Goal: Information Seeking & Learning: Learn about a topic

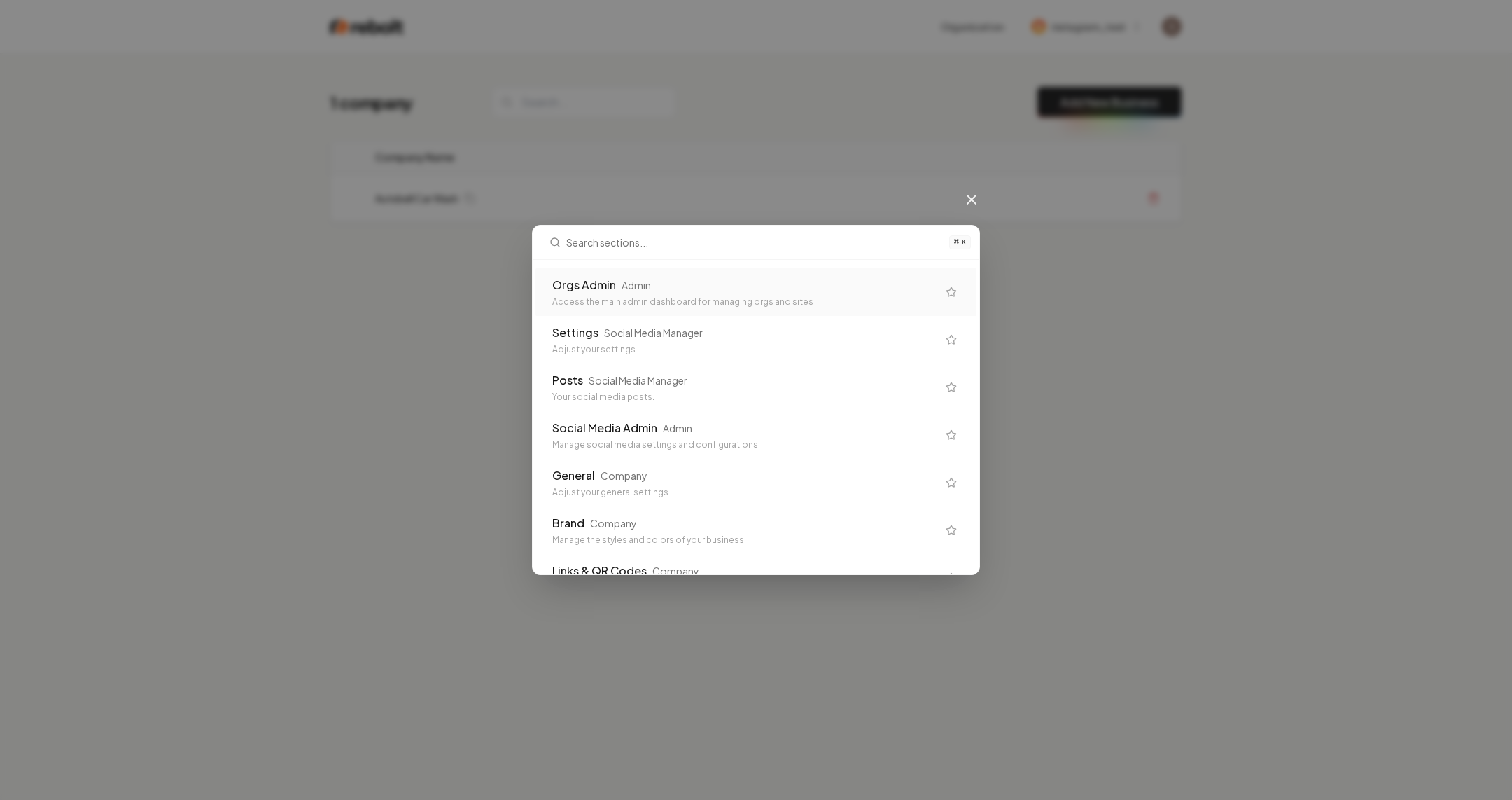
click at [649, 269] on div "Orgs Admin Admin Access the main admin dashboard for managing orgs and sites" at bounding box center [756, 292] width 441 height 48
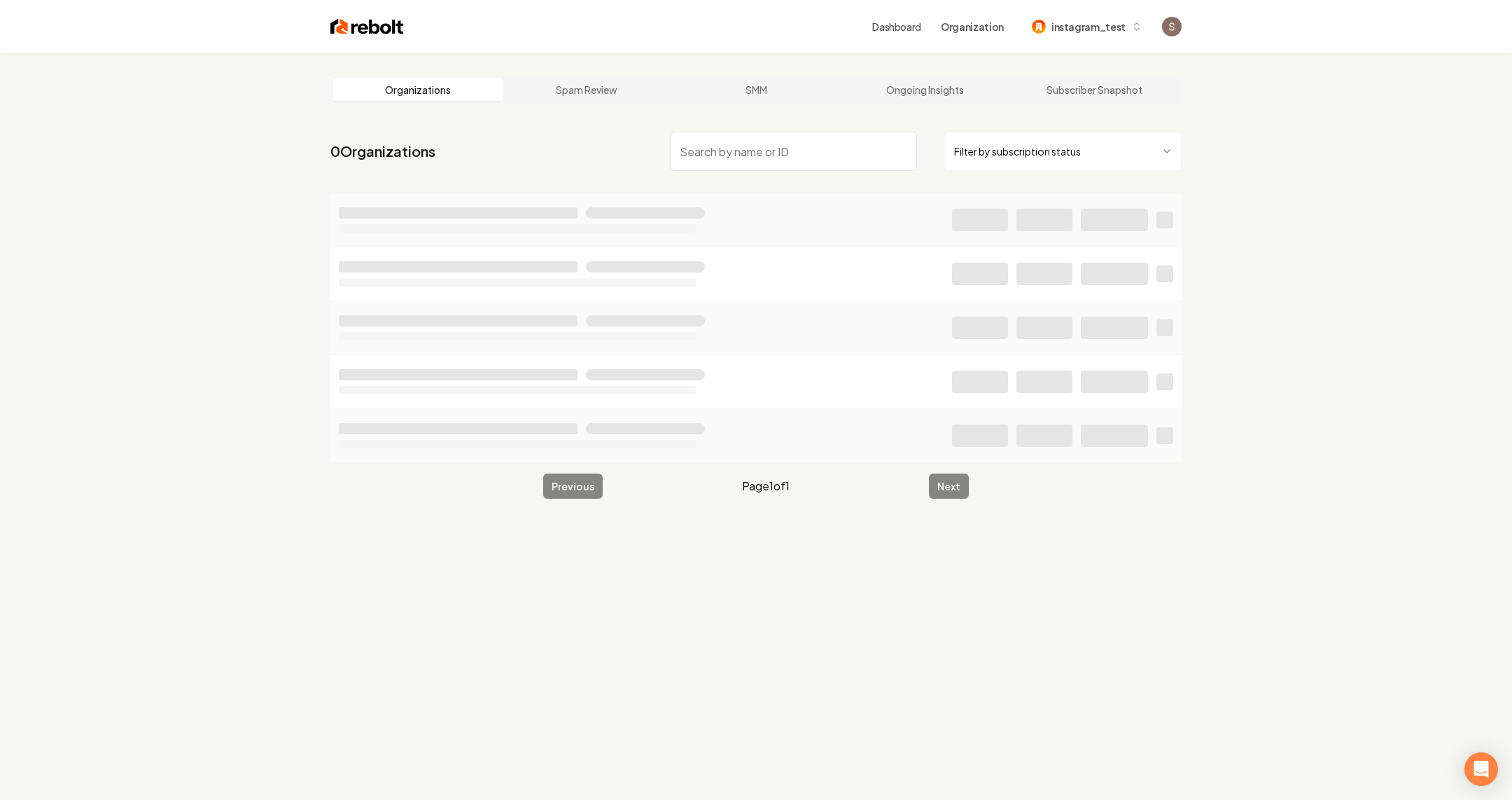
click at [713, 170] on div "Filter by subscription status" at bounding box center [926, 150] width 511 height 39
click at [728, 147] on input "search" at bounding box center [794, 150] width 246 height 39
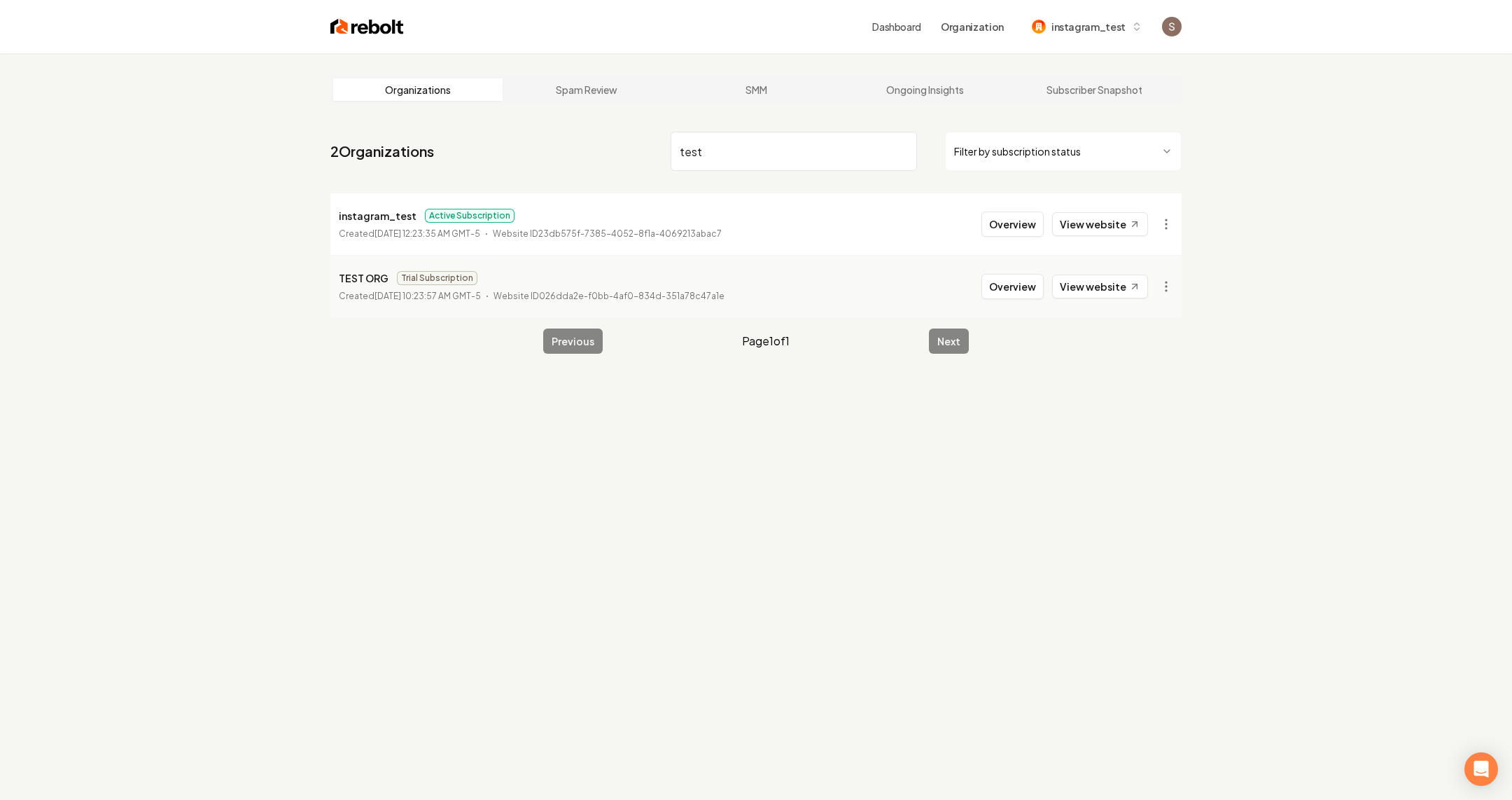
type input "test"
click at [1051, 28] on div "instagram_test" at bounding box center [1078, 27] width 94 height 15
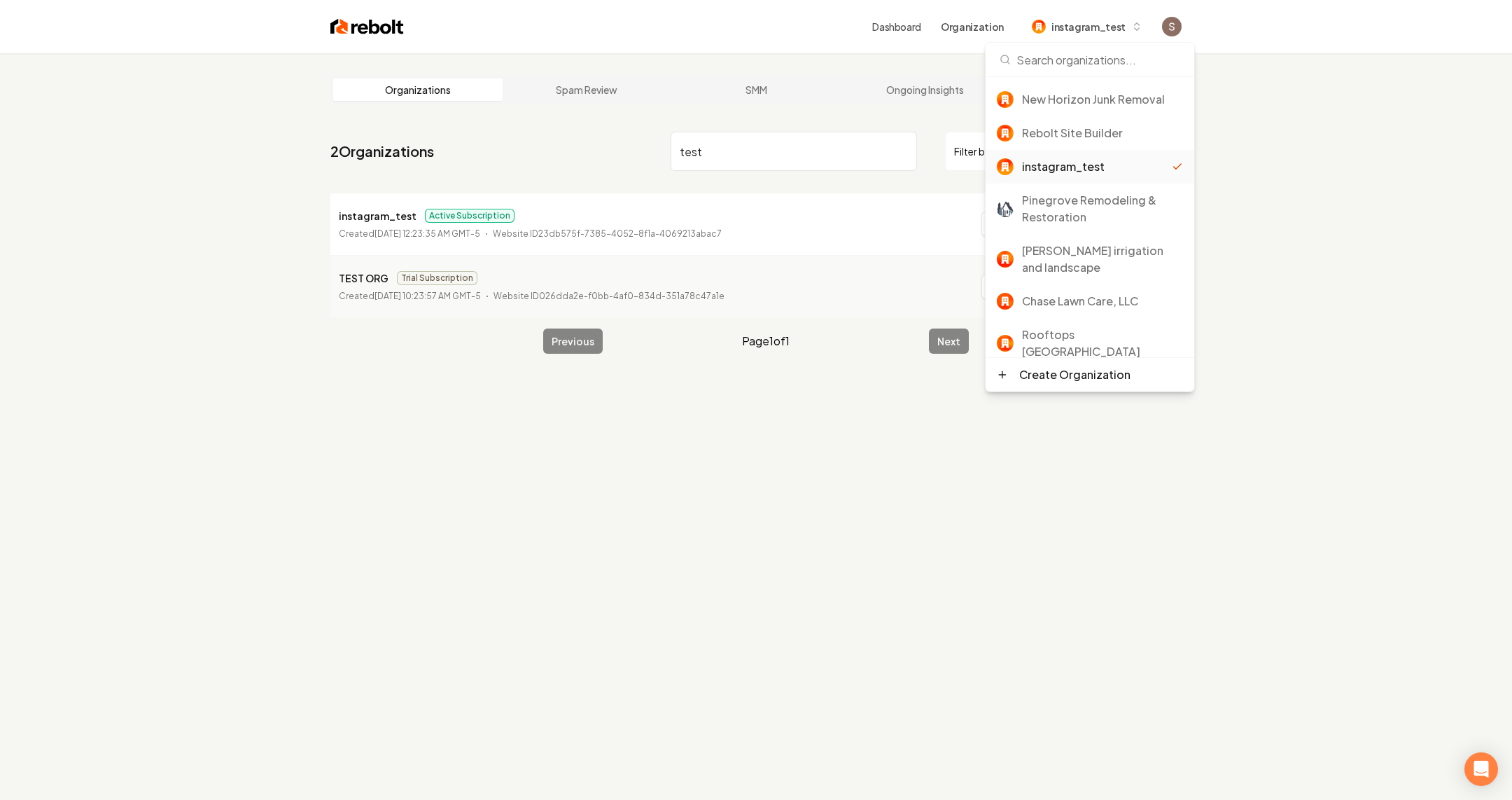
click at [1049, 60] on input at bounding box center [1090, 60] width 192 height 34
type input "test"
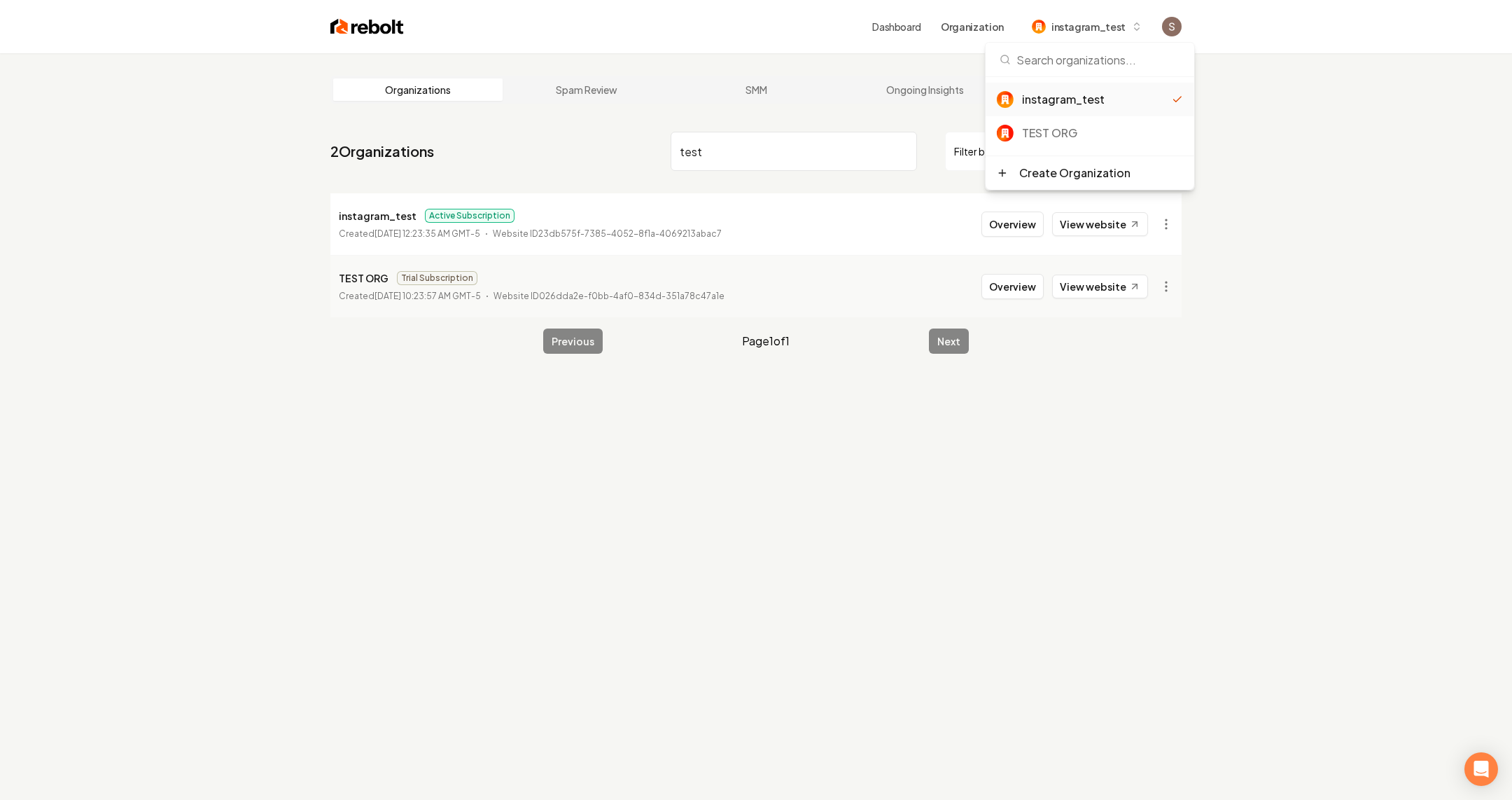
click at [787, 149] on input "test" at bounding box center [794, 150] width 246 height 39
click at [807, 299] on li "TEST ORG Trial Subscription Created [DATE] 10:23:57 AM GMT-5 Website ID 026dda2…" at bounding box center [755, 286] width 851 height 62
click at [1033, 289] on button "Overview" at bounding box center [1012, 286] width 62 height 25
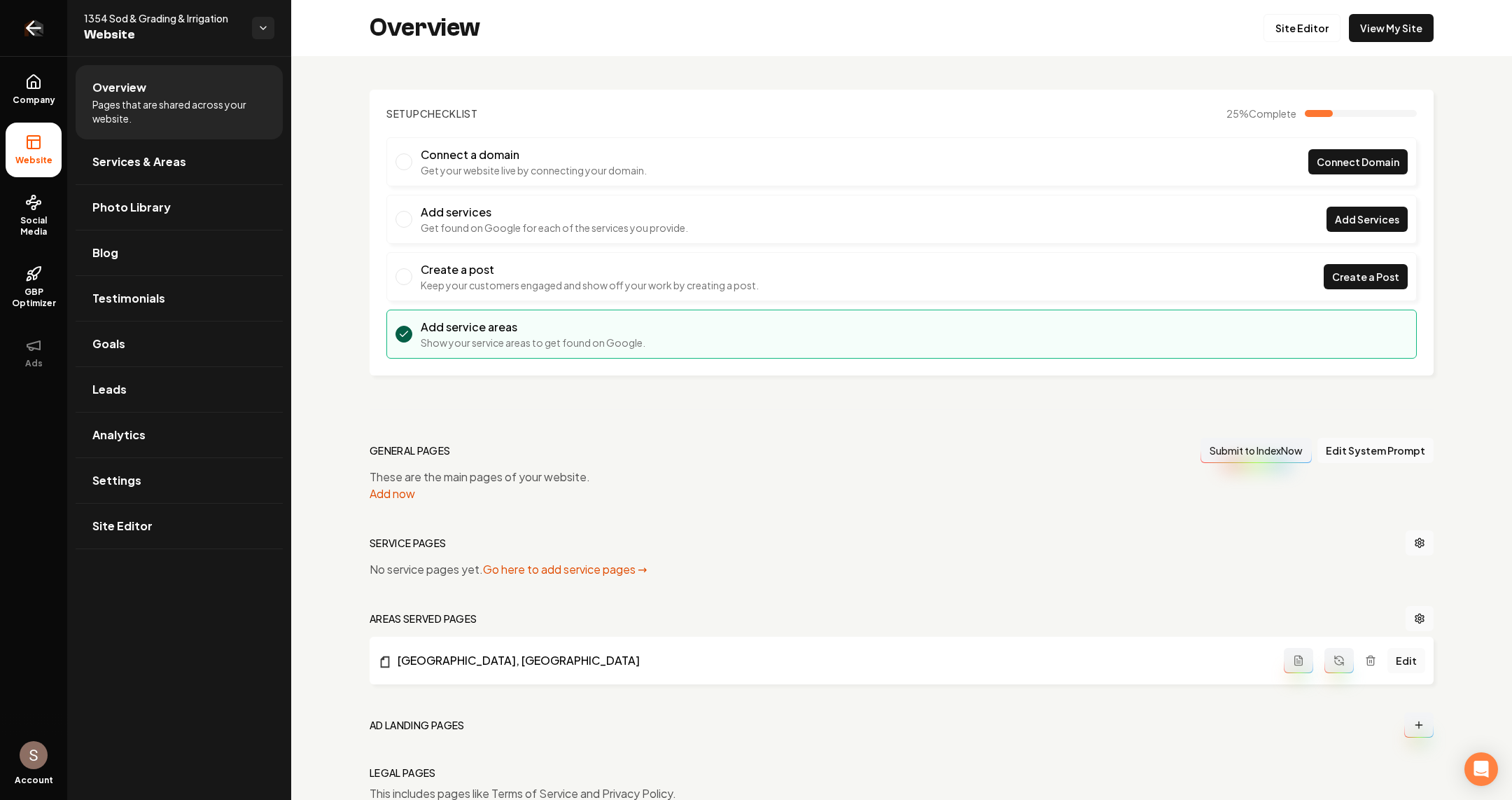
click at [38, 31] on icon "Return to dashboard" at bounding box center [33, 28] width 22 height 22
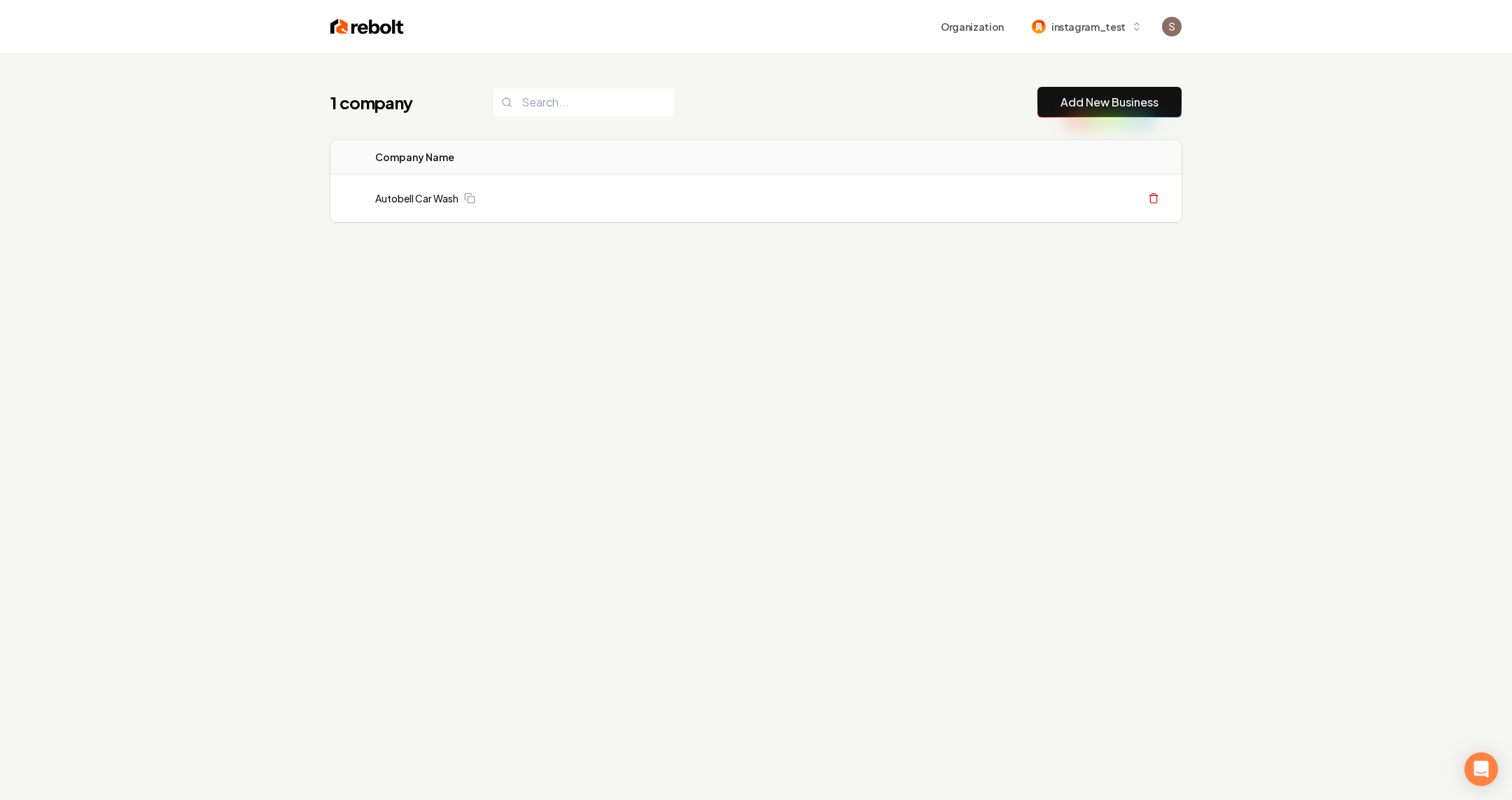
click at [1089, 41] on div "Organization instagram_test" at bounding box center [755, 26] width 896 height 53
click at [1089, 23] on span "instagram_test" at bounding box center [1088, 27] width 74 height 15
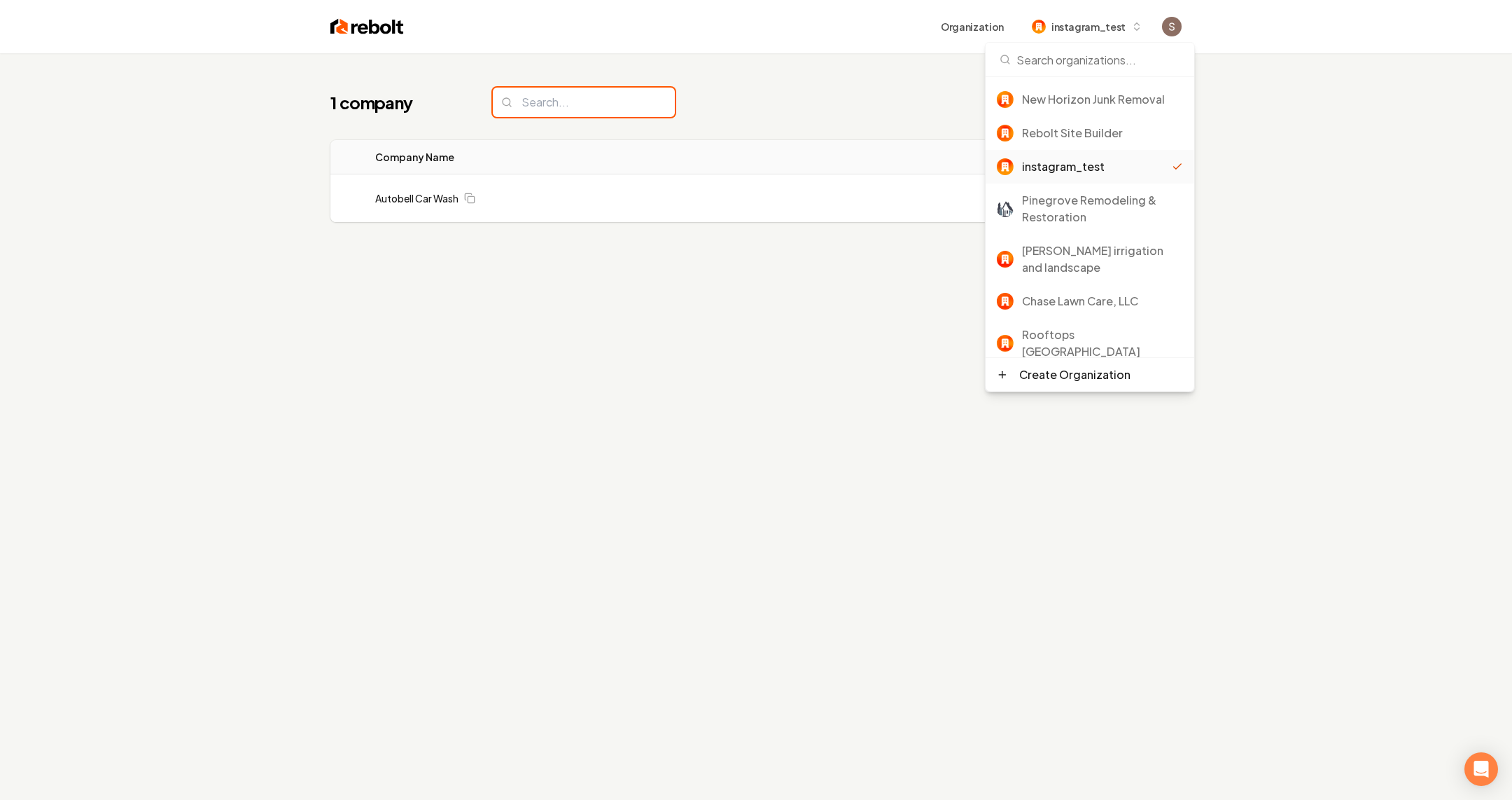
click at [557, 104] on input "search" at bounding box center [583, 102] width 182 height 29
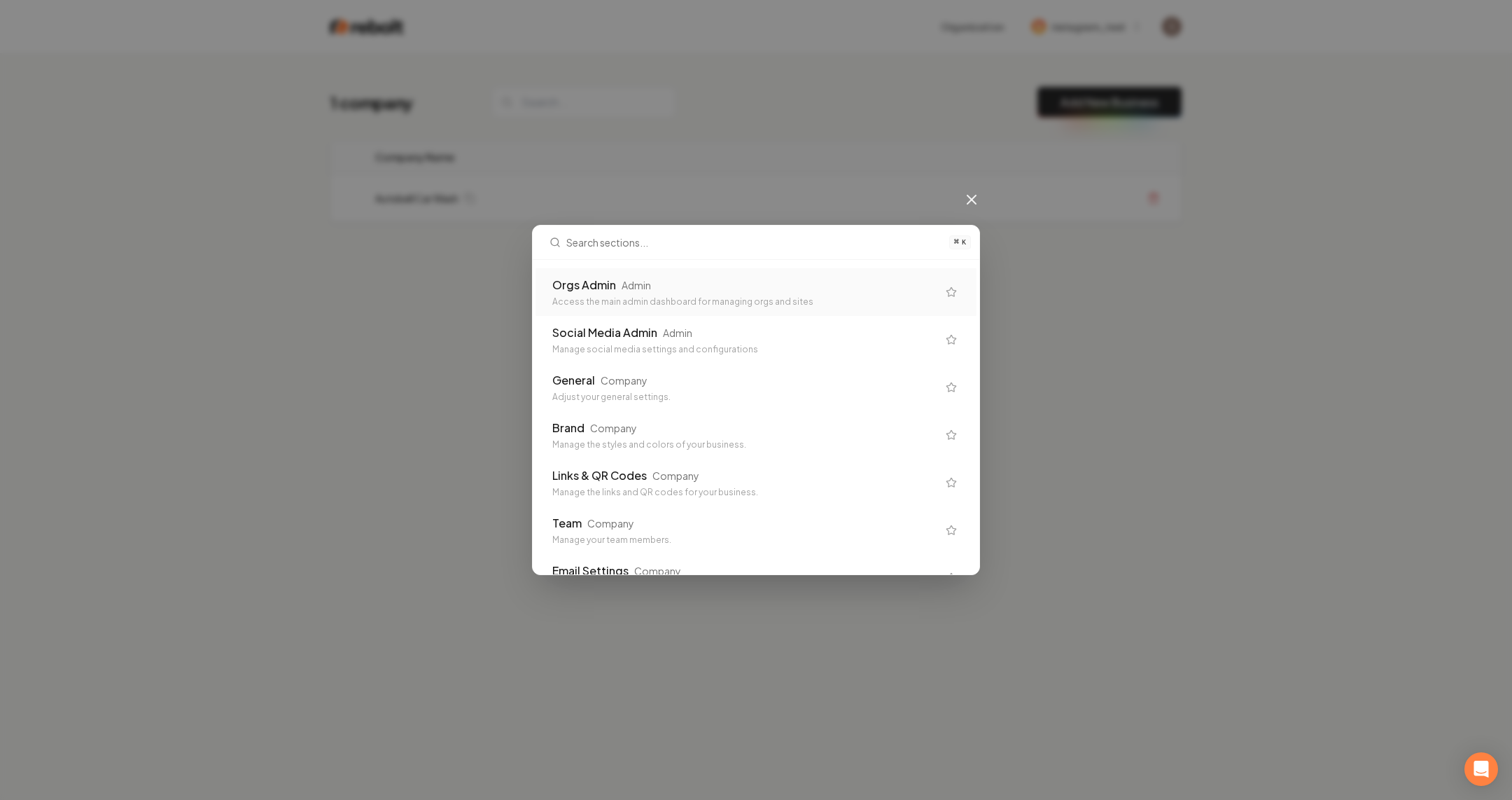
click at [684, 302] on div "Access the main admin dashboard for managing orgs and sites" at bounding box center [745, 302] width 385 height 12
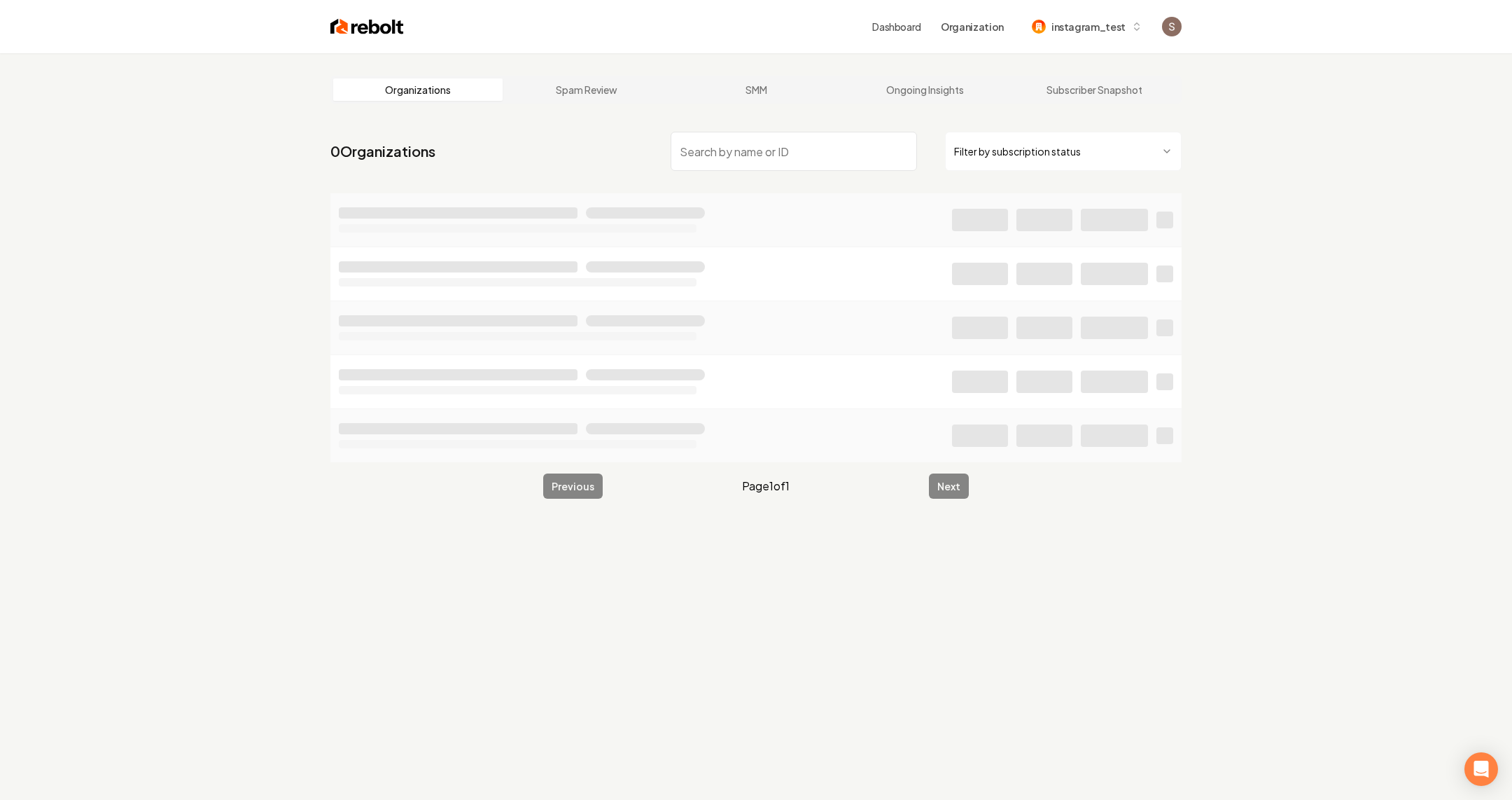
click at [753, 164] on input "search" at bounding box center [794, 150] width 246 height 39
type input "Dmo Scapes, LLC"
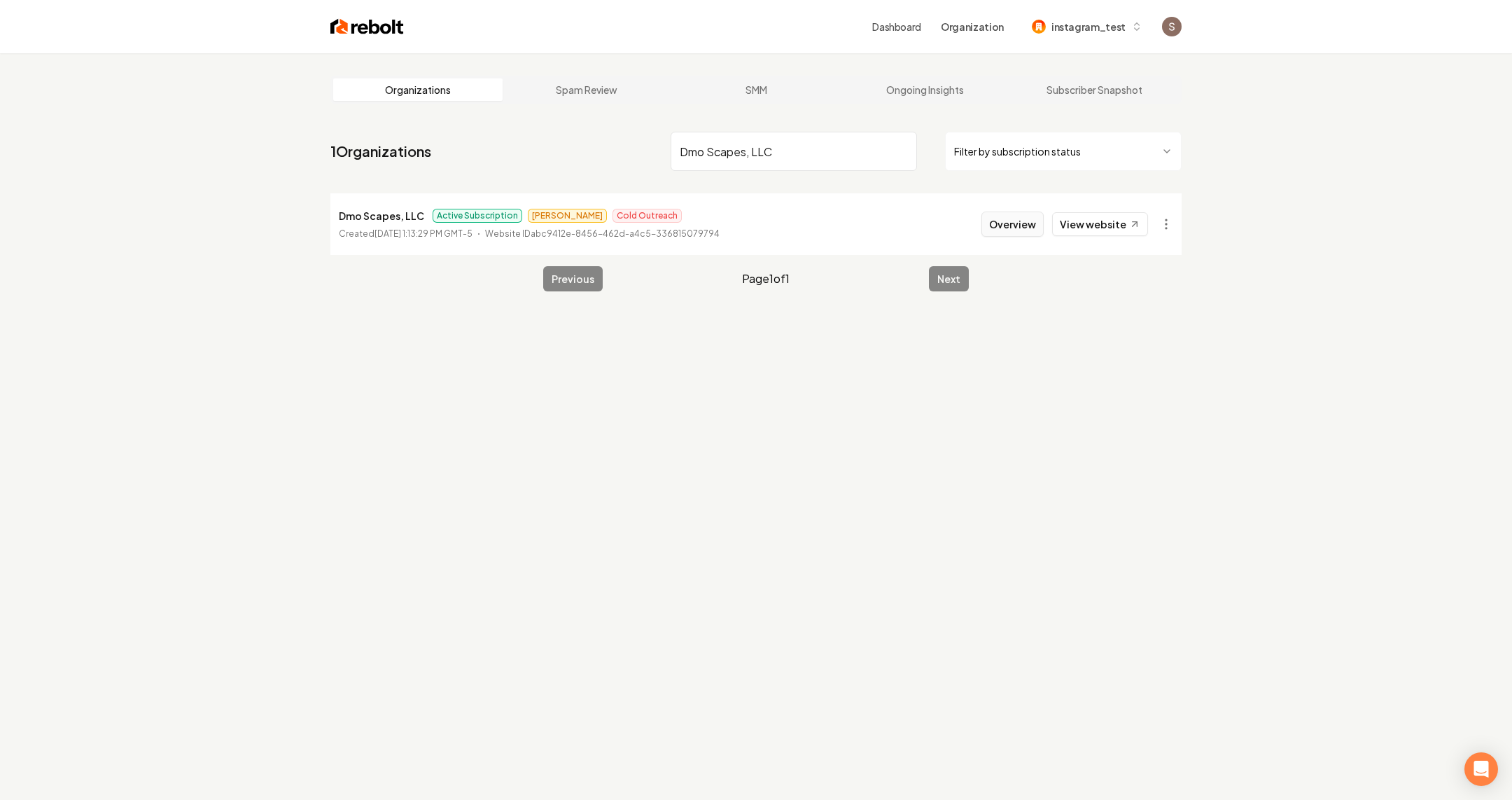
click at [1031, 226] on button "Overview" at bounding box center [1012, 223] width 62 height 25
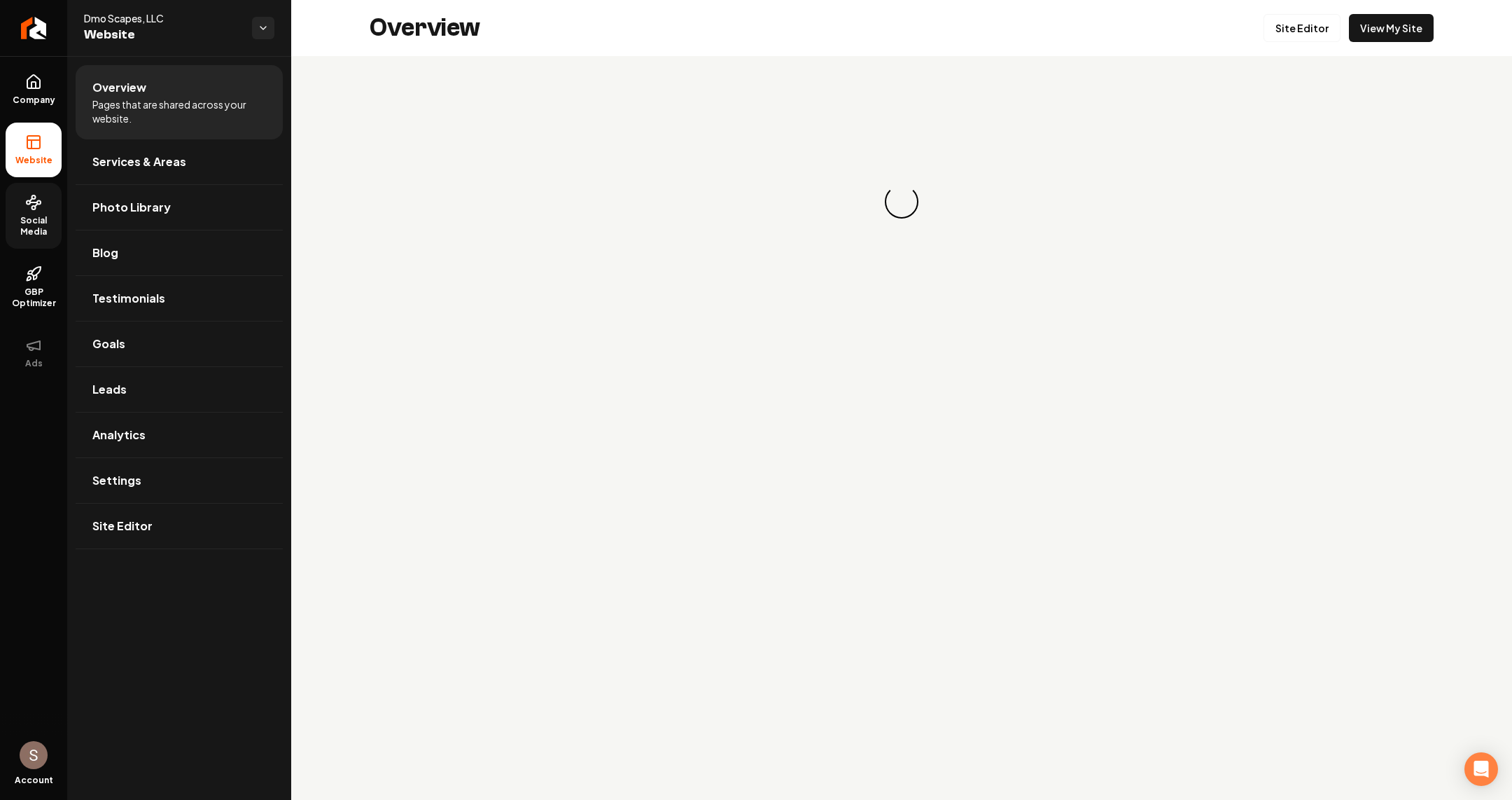
click at [35, 231] on span "Social Media" at bounding box center [33, 226] width 56 height 22
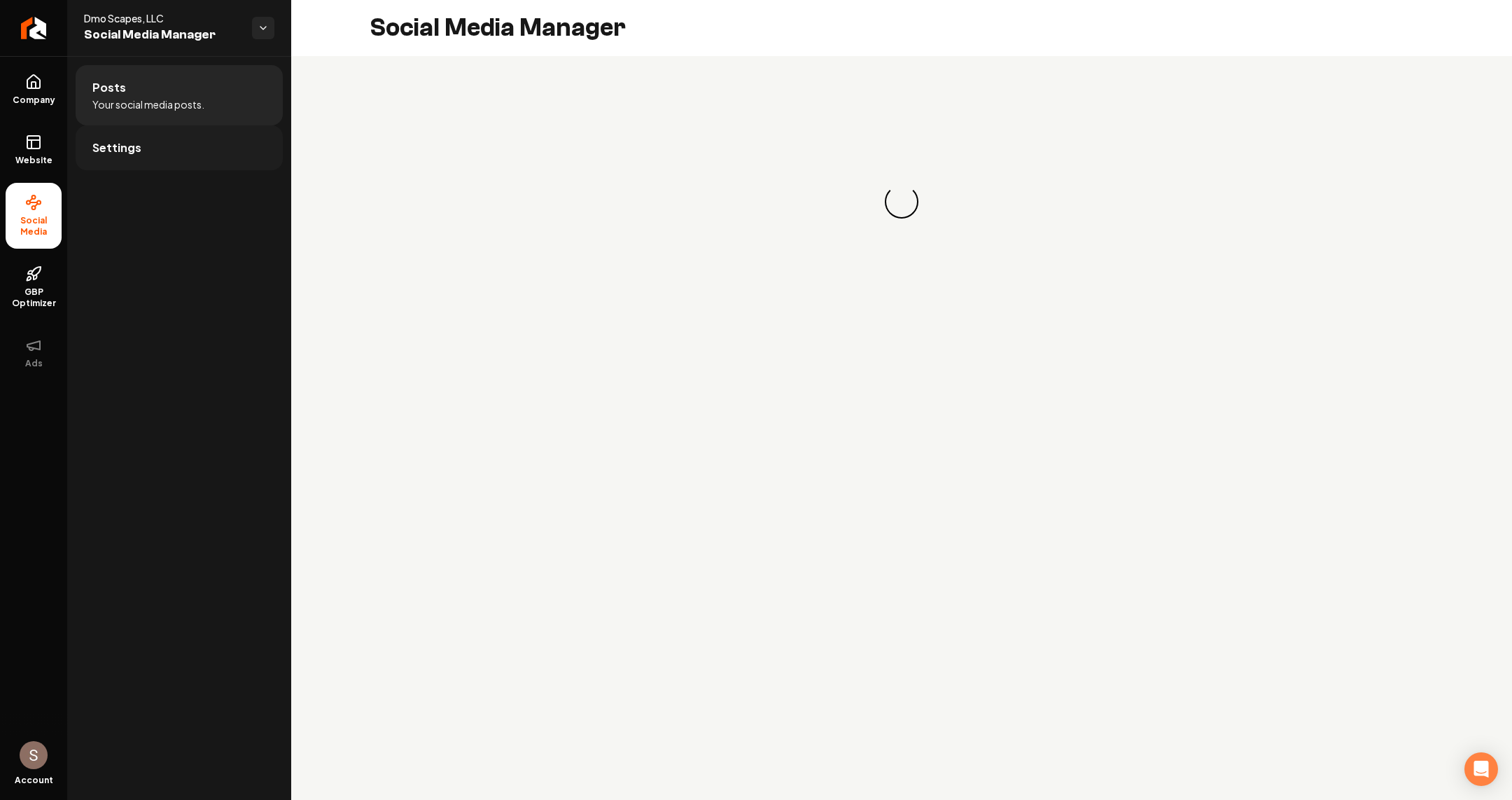
click at [163, 164] on link "Settings" at bounding box center [179, 147] width 207 height 45
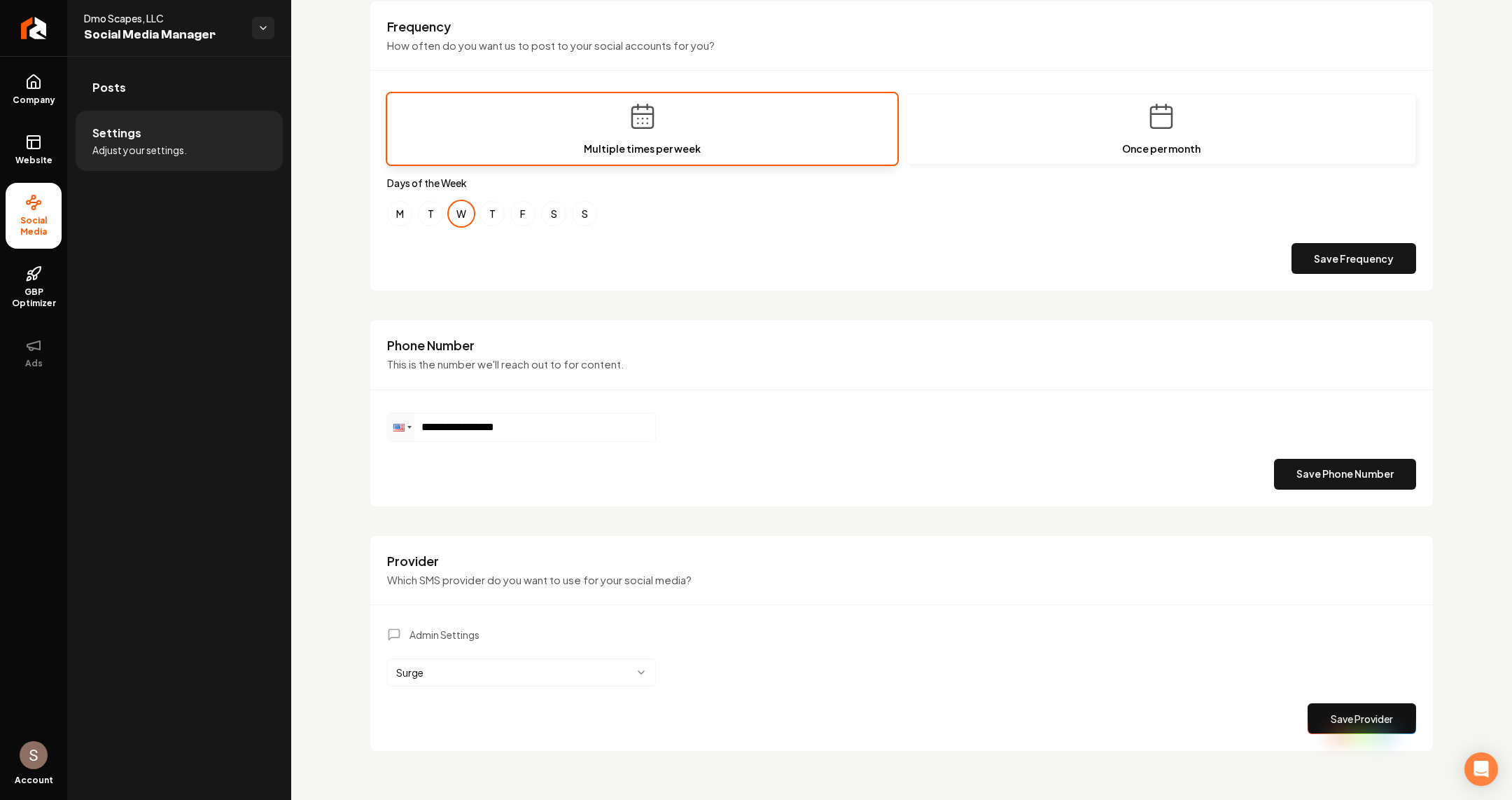
scroll to position [218, 0]
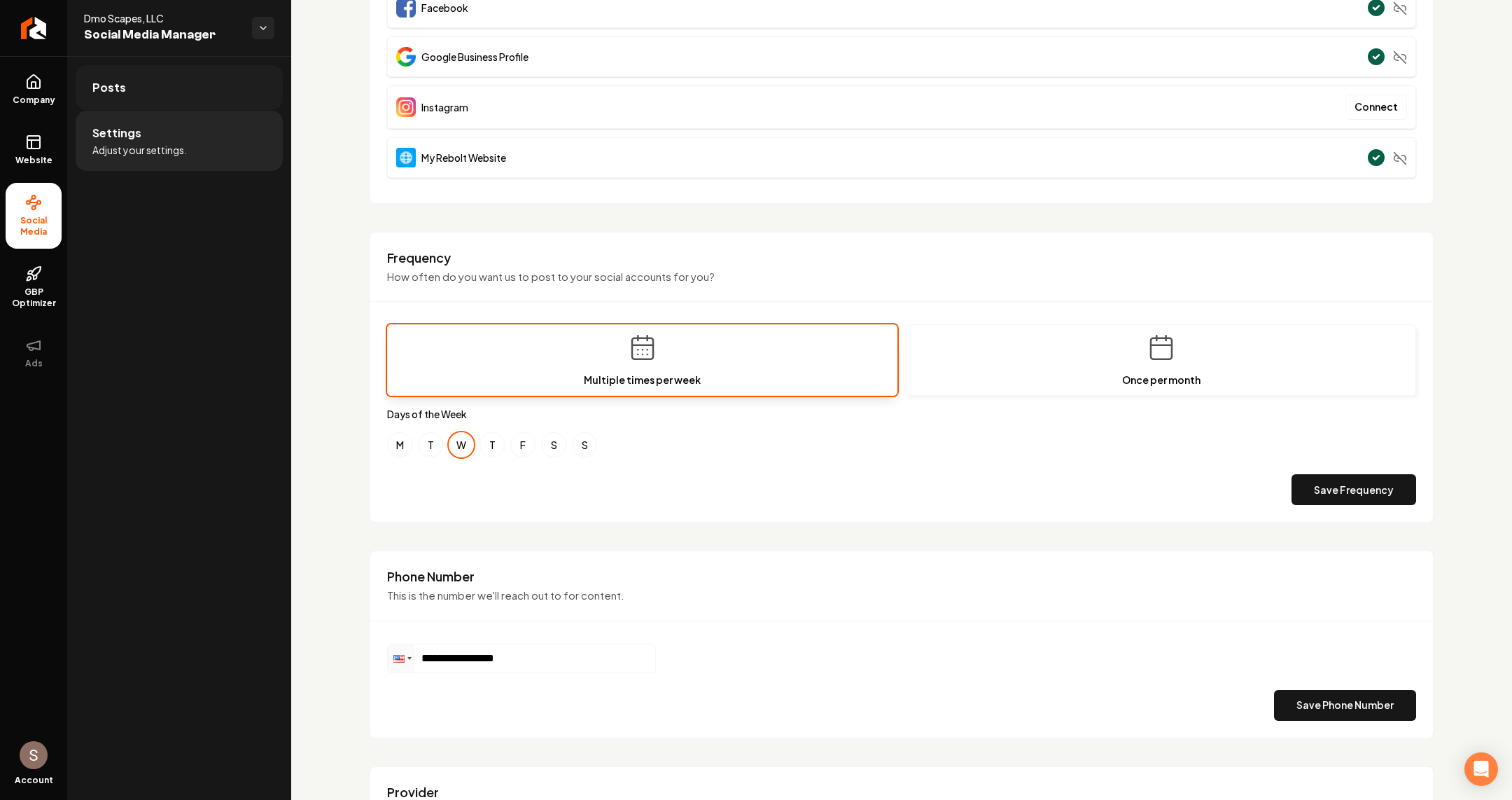
click at [223, 91] on link "Posts" at bounding box center [179, 88] width 207 height 45
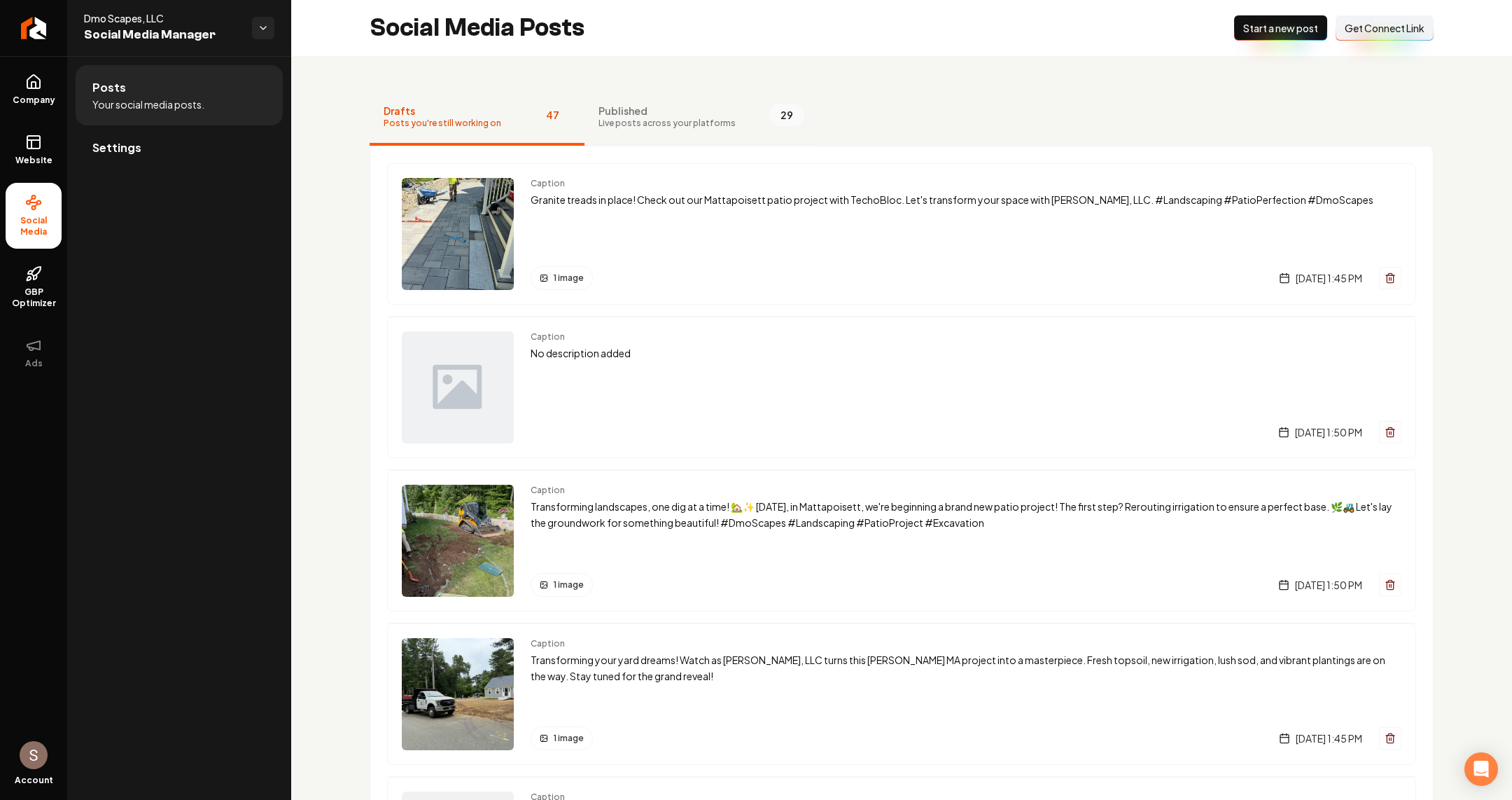
click at [662, 130] on button "Published Live posts across your platforms 29" at bounding box center [702, 117] width 234 height 56
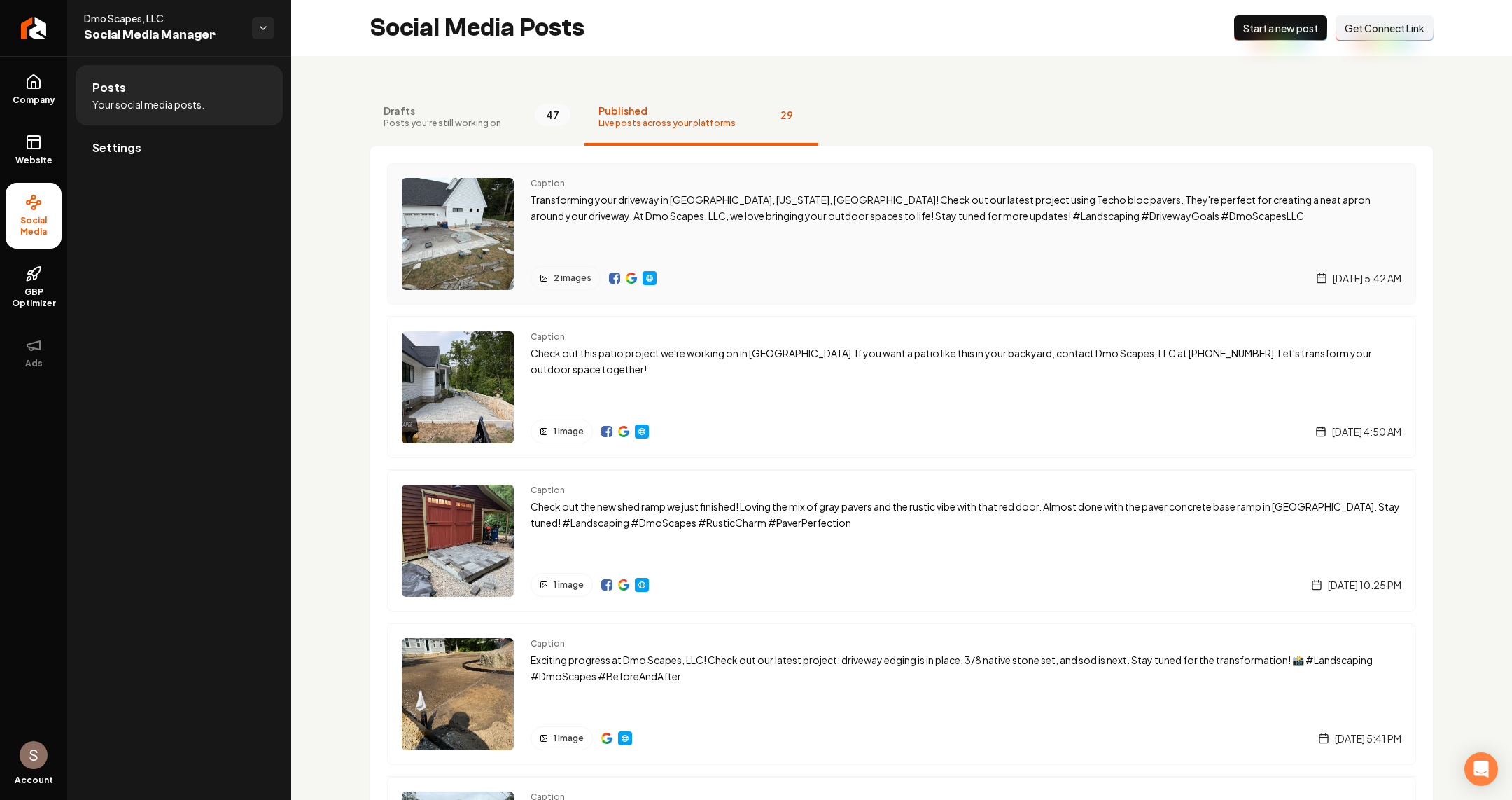
click at [615, 205] on p "Transforming your driveway in Mattapoisett, Massachusetts, Plymouth County! Che…" at bounding box center [966, 208] width 871 height 32
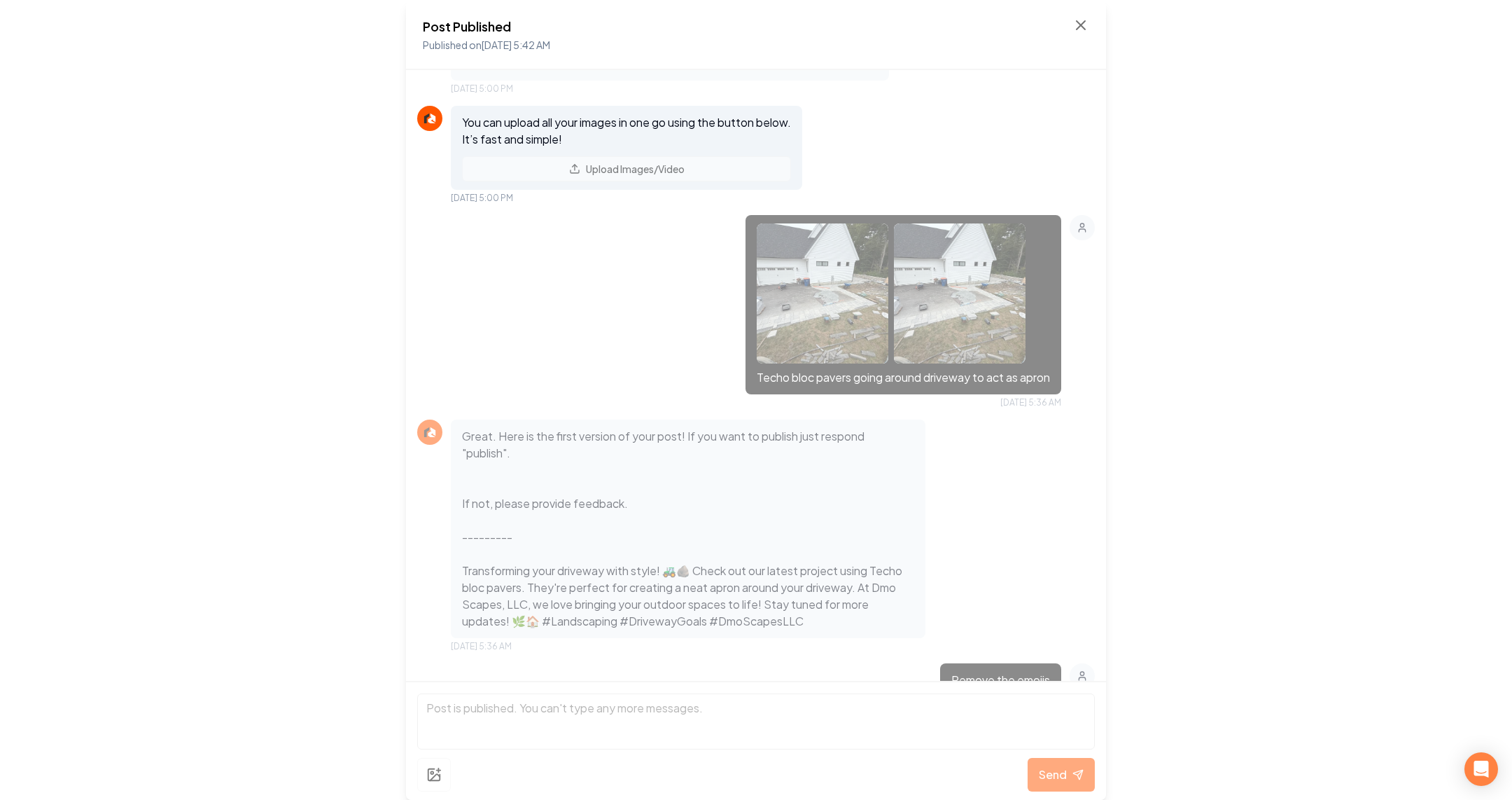
scroll to position [319, 0]
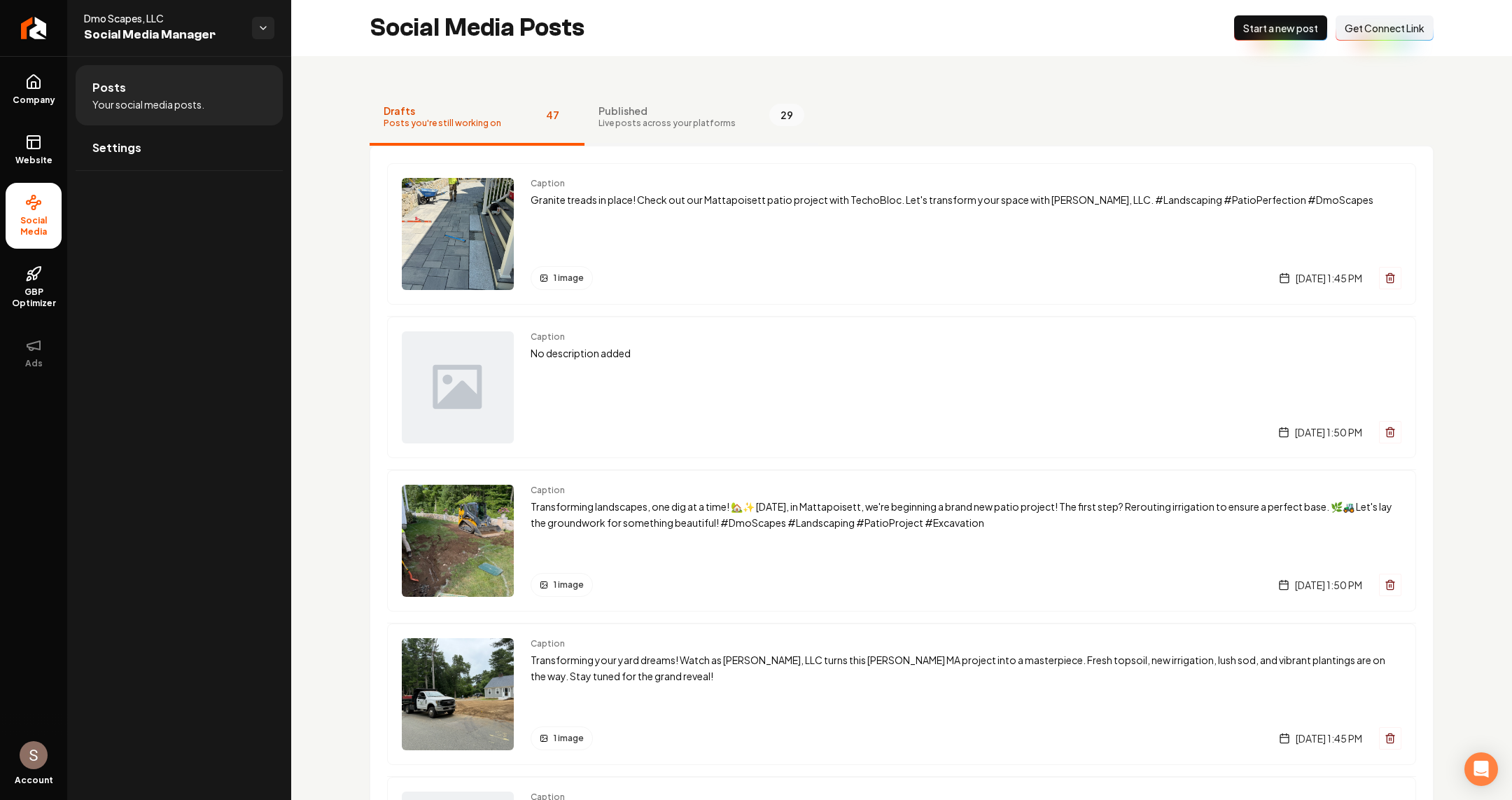
click at [625, 131] on button "Published Live posts across your platforms 29" at bounding box center [702, 117] width 234 height 56
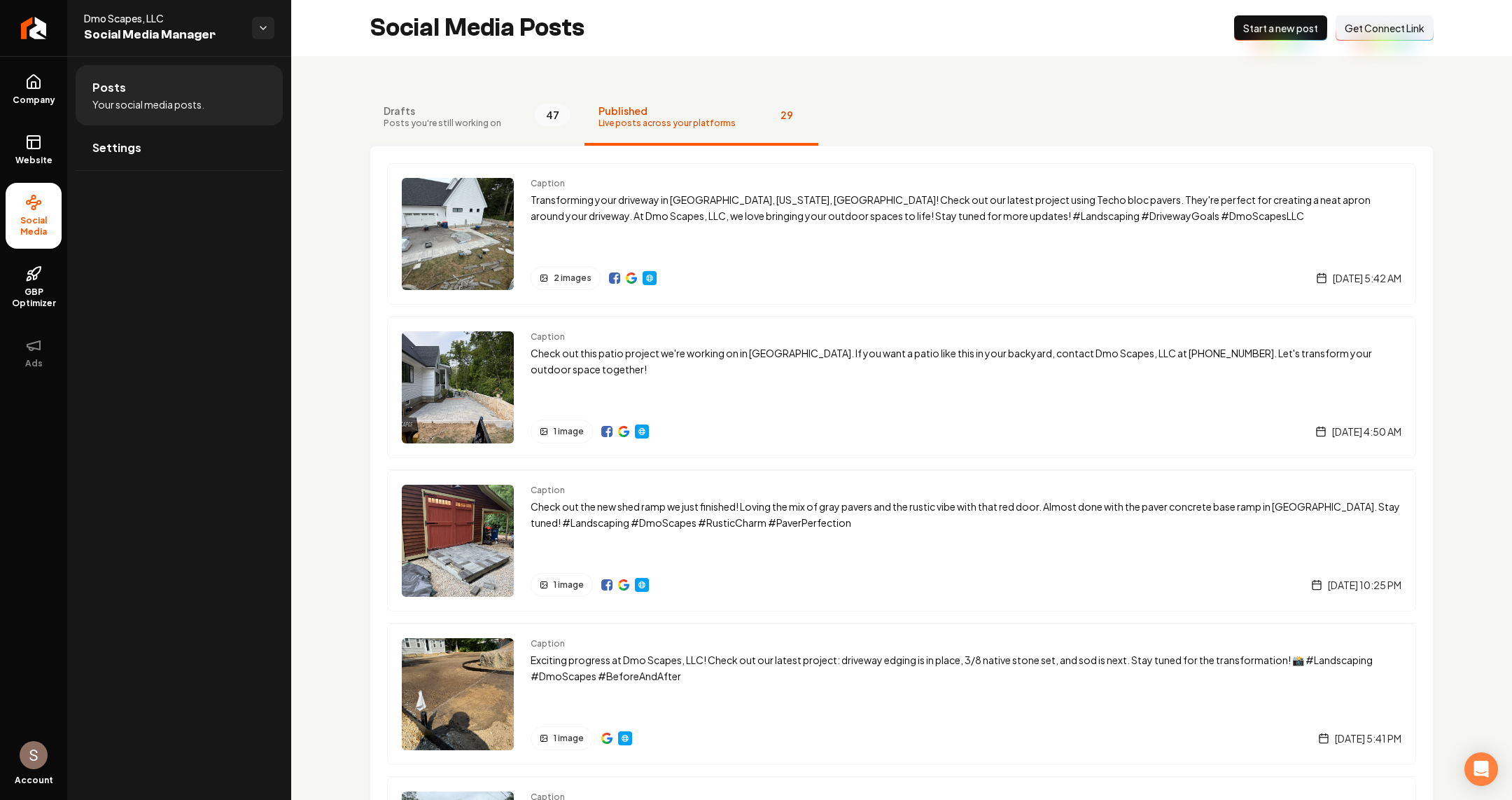
click at [505, 119] on button "Drafts Posts you're still working on 47" at bounding box center [477, 117] width 215 height 56
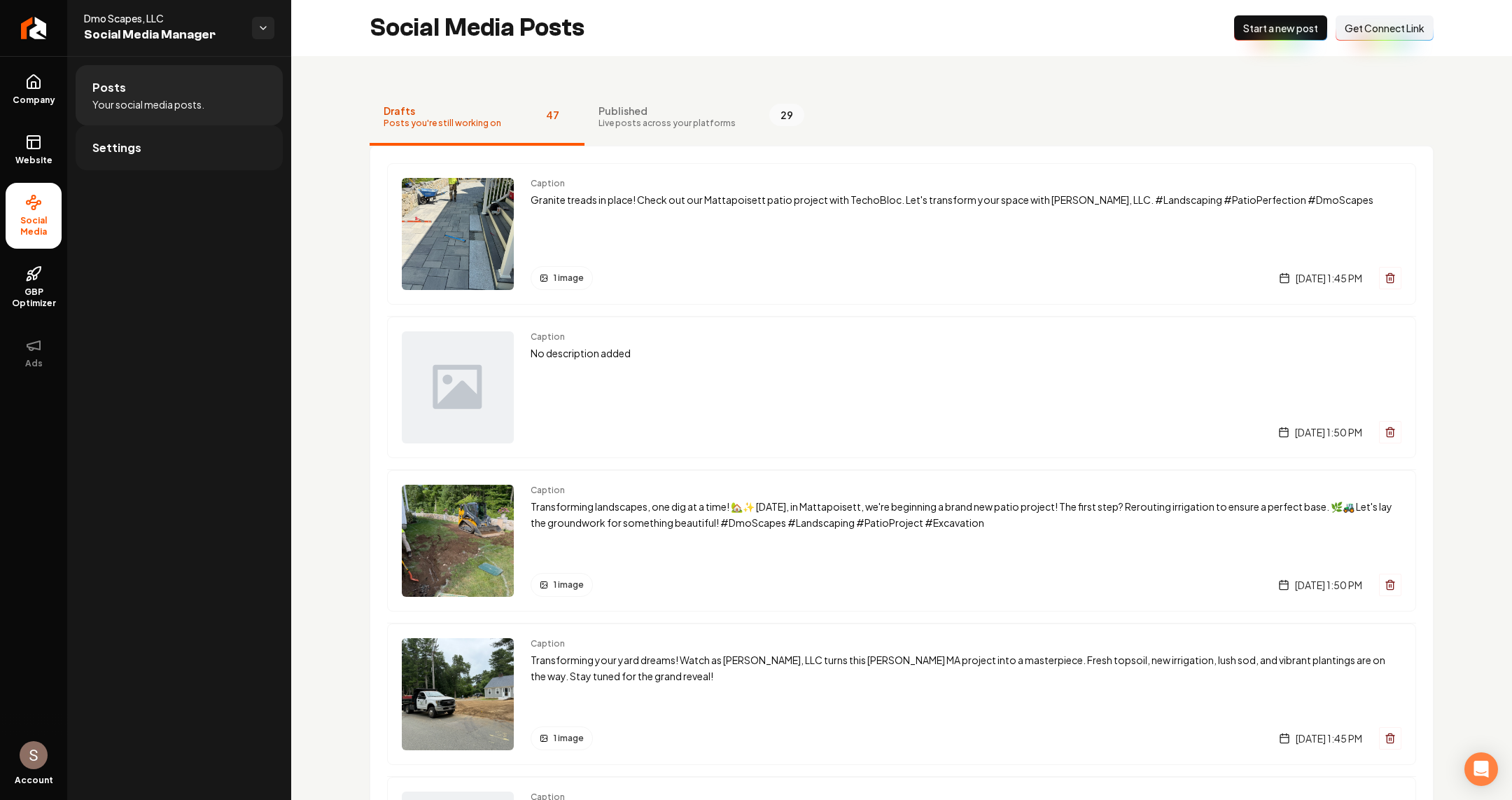
click at [177, 158] on link "Settings" at bounding box center [179, 147] width 207 height 45
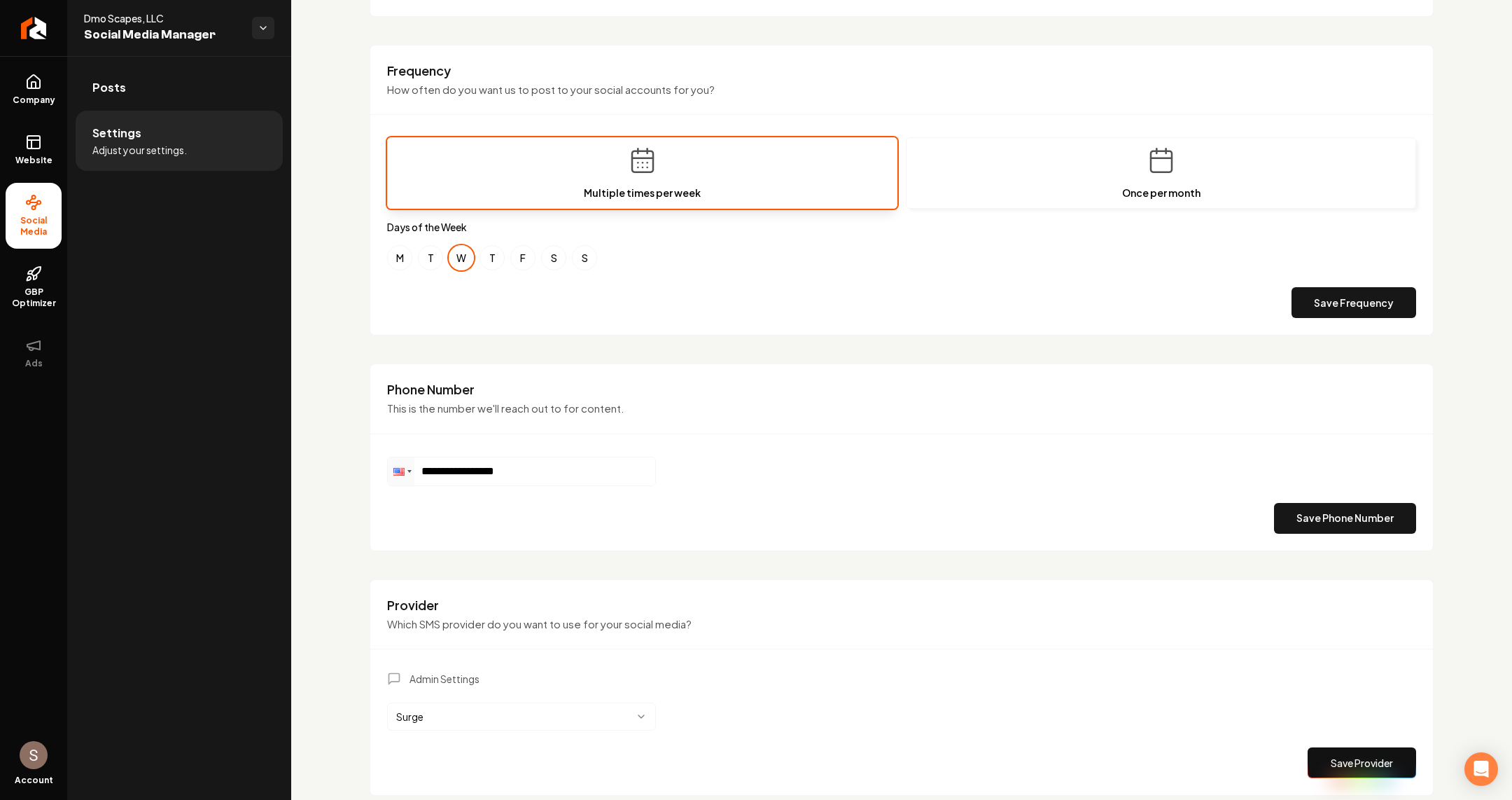
scroll to position [394, 0]
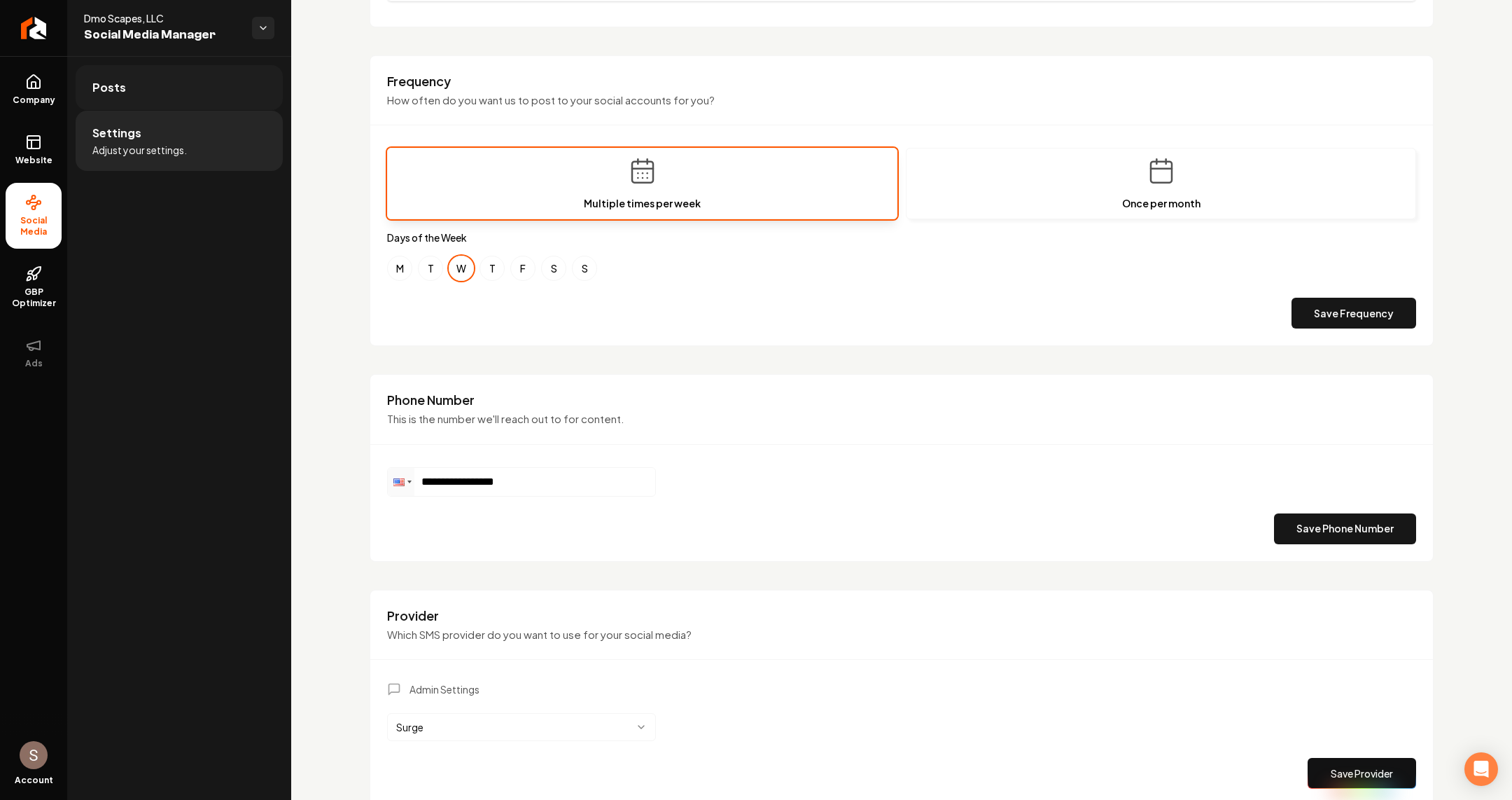
click at [205, 90] on link "Posts" at bounding box center [179, 88] width 207 height 45
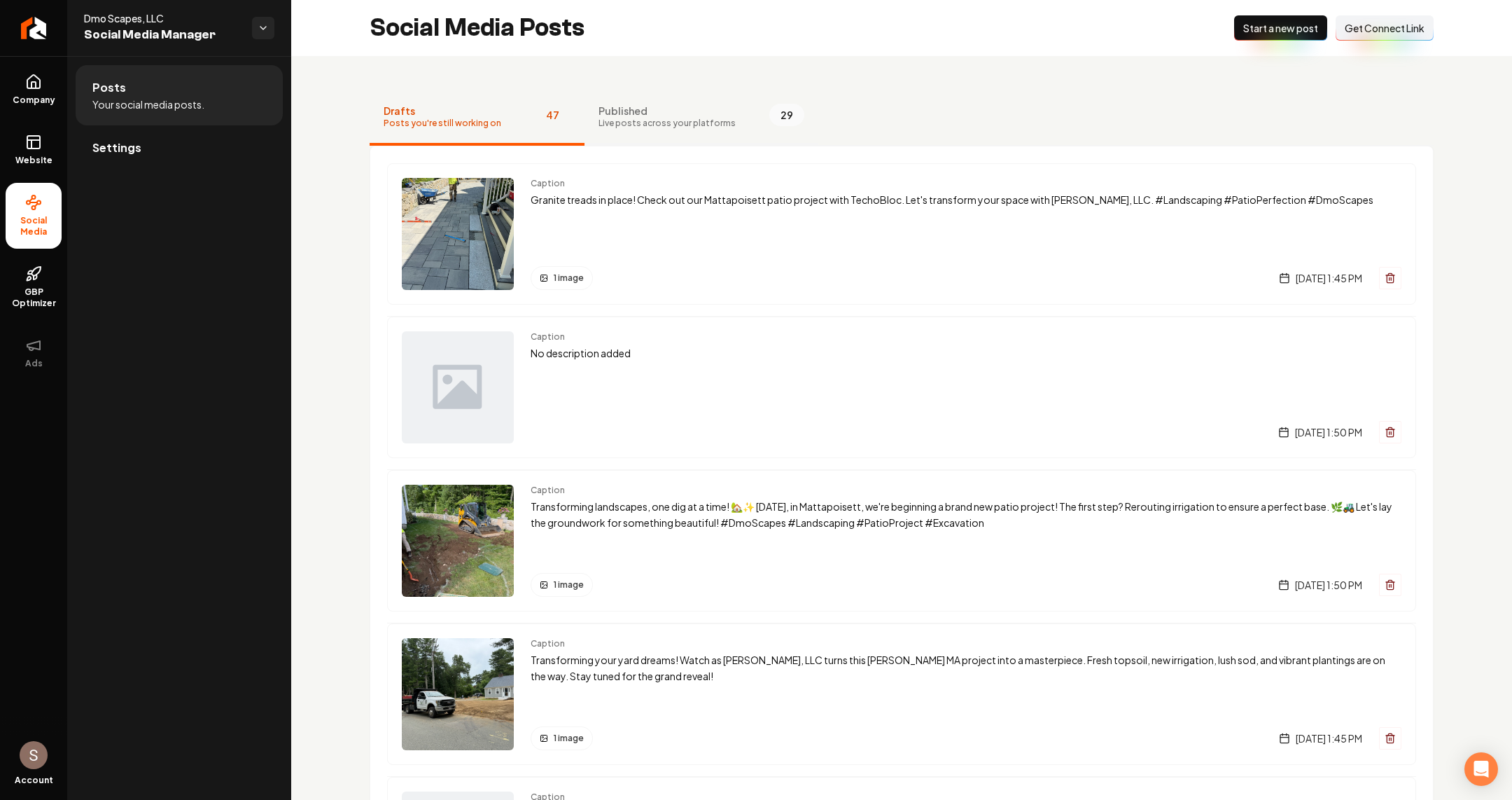
click at [616, 131] on button "Published Live posts across your platforms 29" at bounding box center [702, 117] width 234 height 56
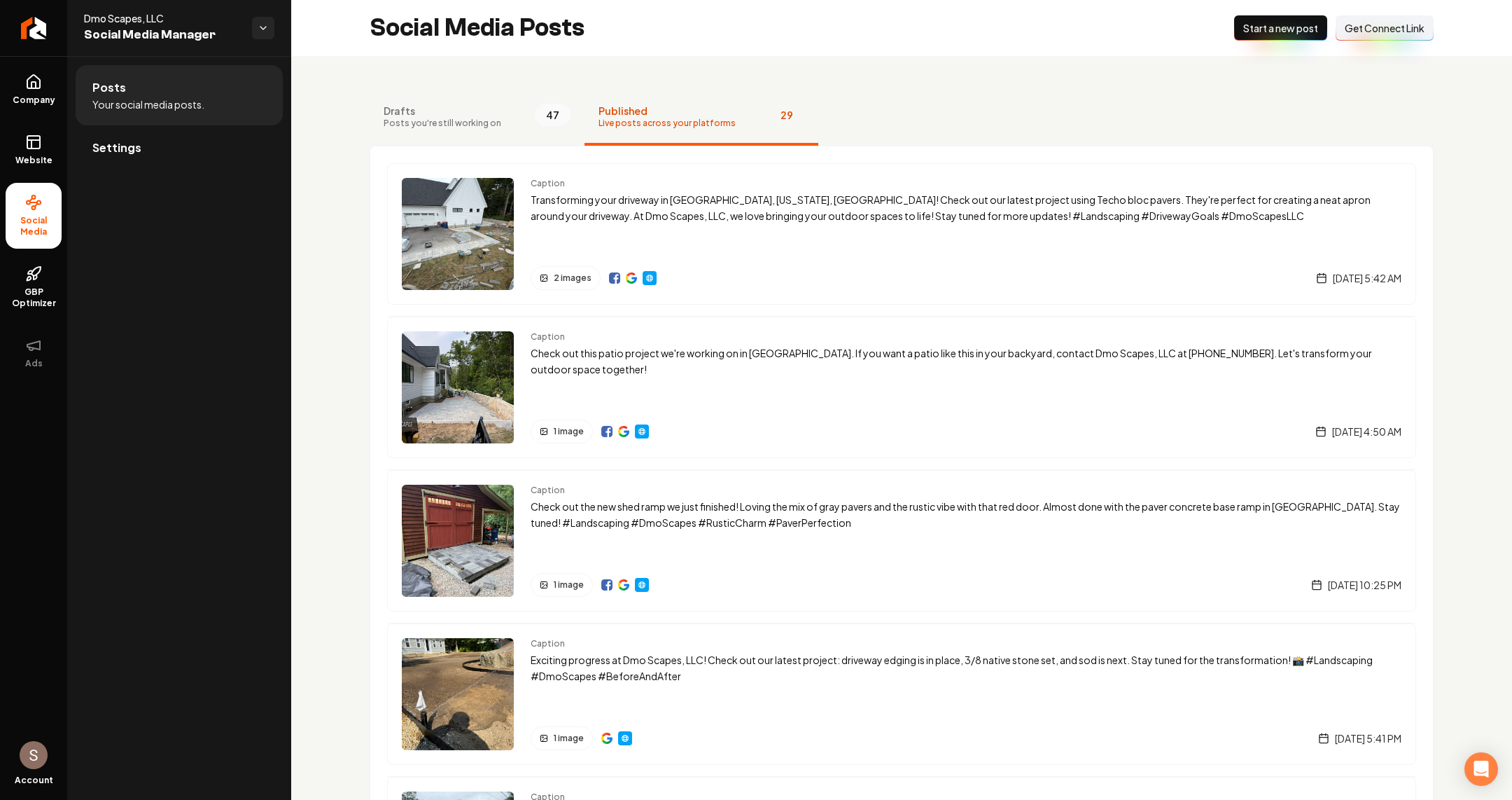
click at [477, 111] on span "Drafts" at bounding box center [442, 111] width 117 height 14
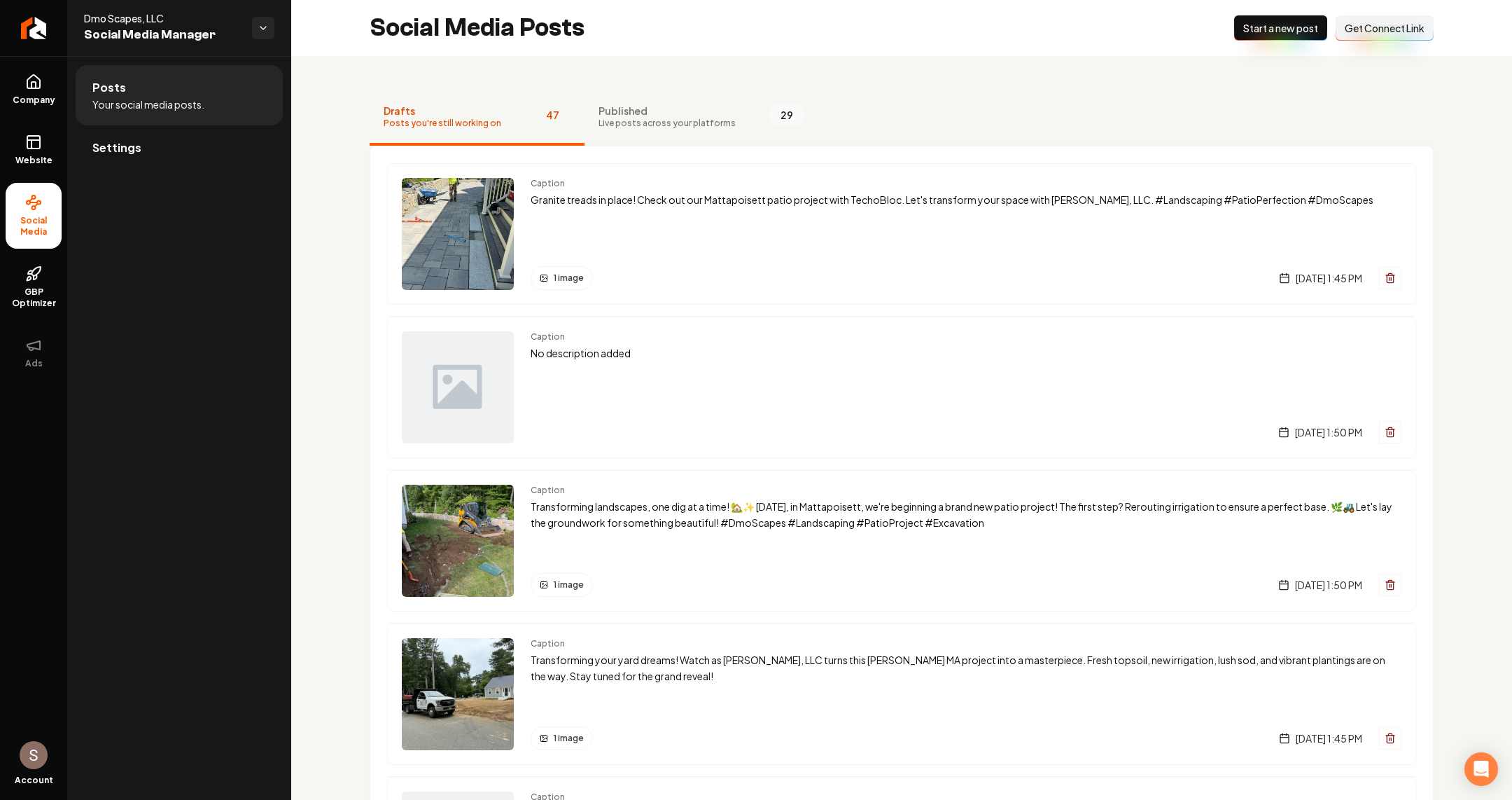
click at [627, 124] on span "Live posts across your platforms" at bounding box center [667, 123] width 137 height 12
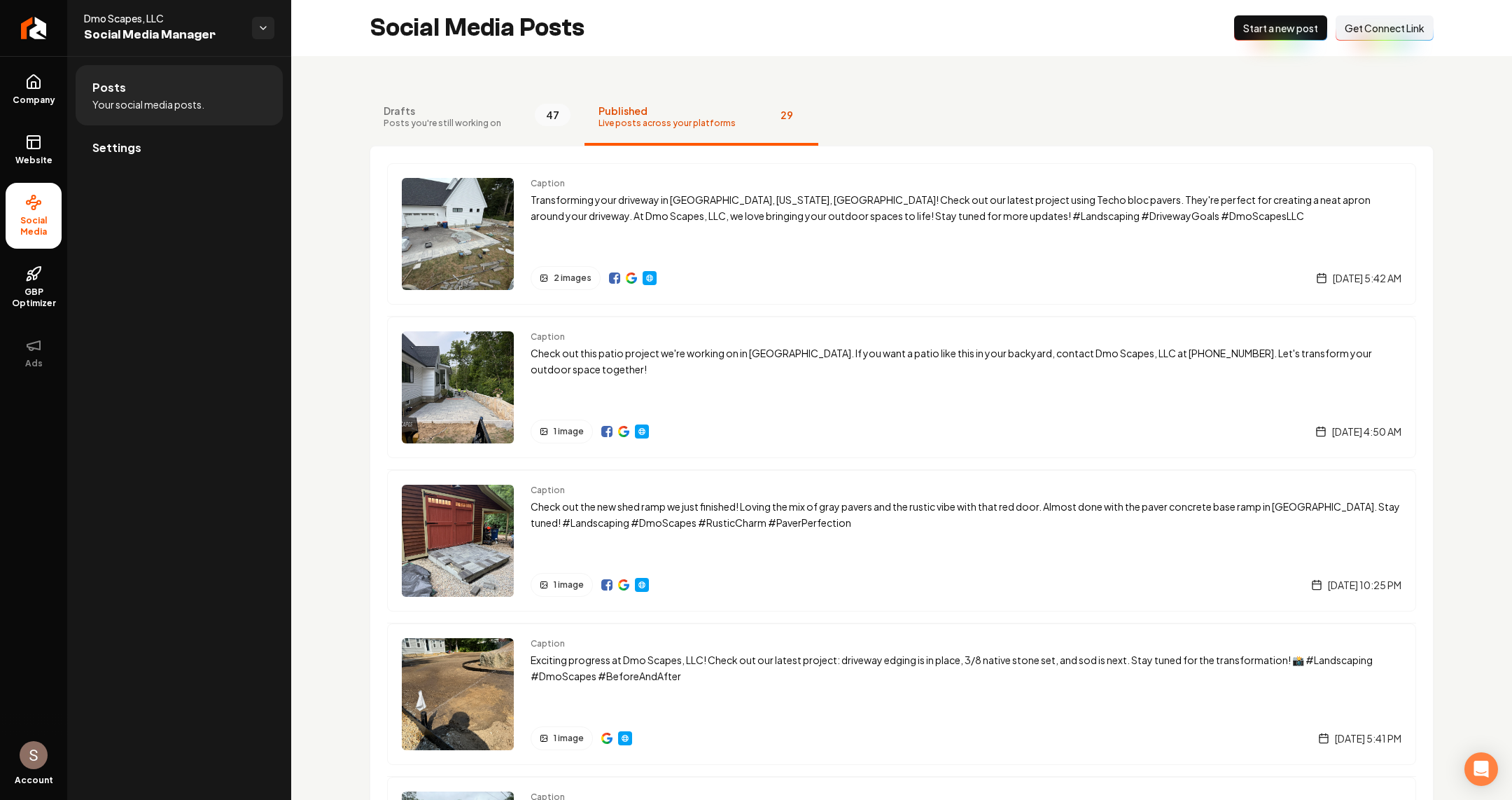
click at [272, 42] on div "Dmo Scapes, LLC Social Media Manager" at bounding box center [180, 28] width 224 height 56
click at [495, 115] on button "Drafts Posts you're still working on 47" at bounding box center [477, 117] width 215 height 56
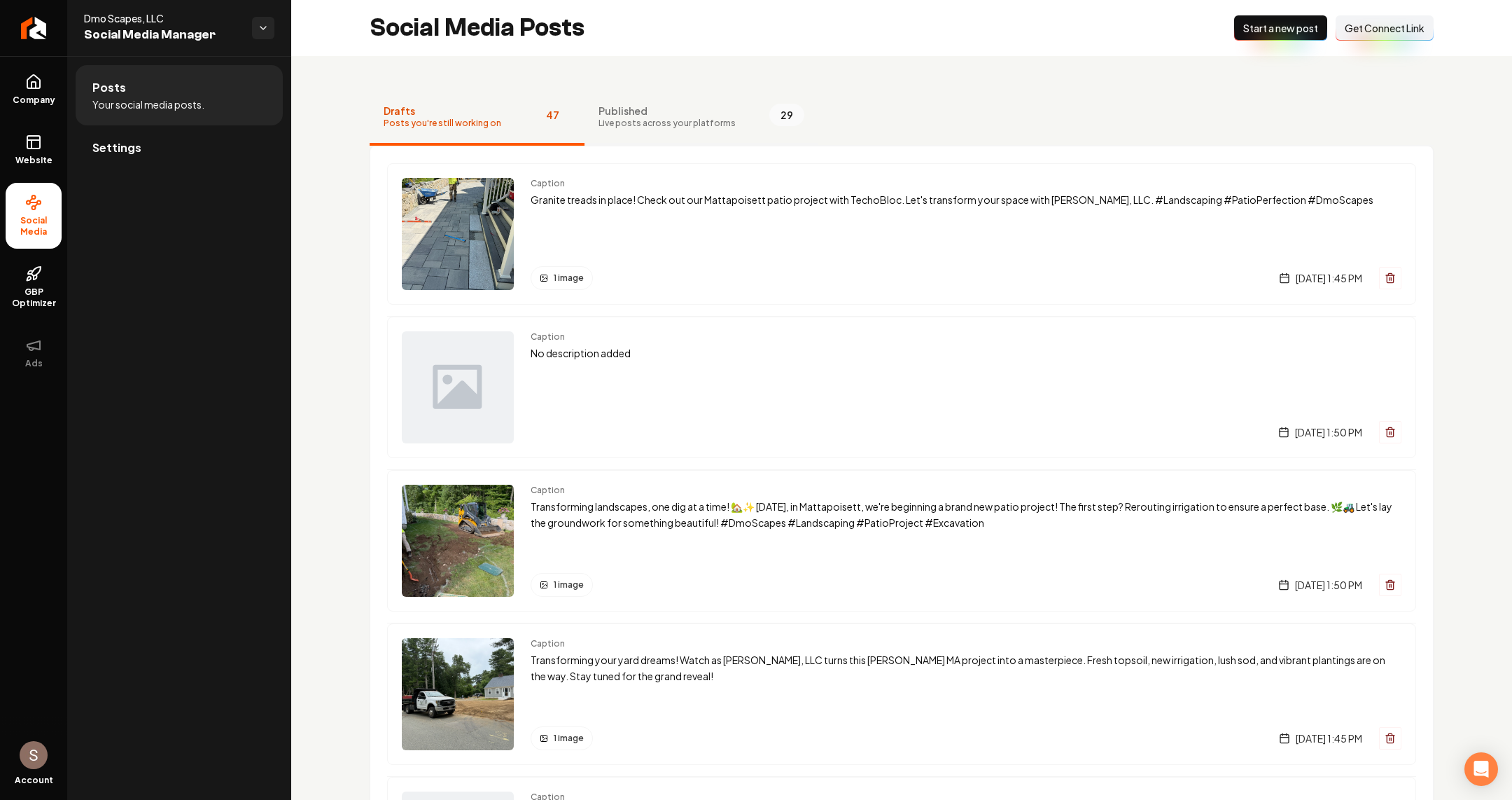
click at [628, 127] on span "Live posts across your platforms" at bounding box center [667, 123] width 137 height 12
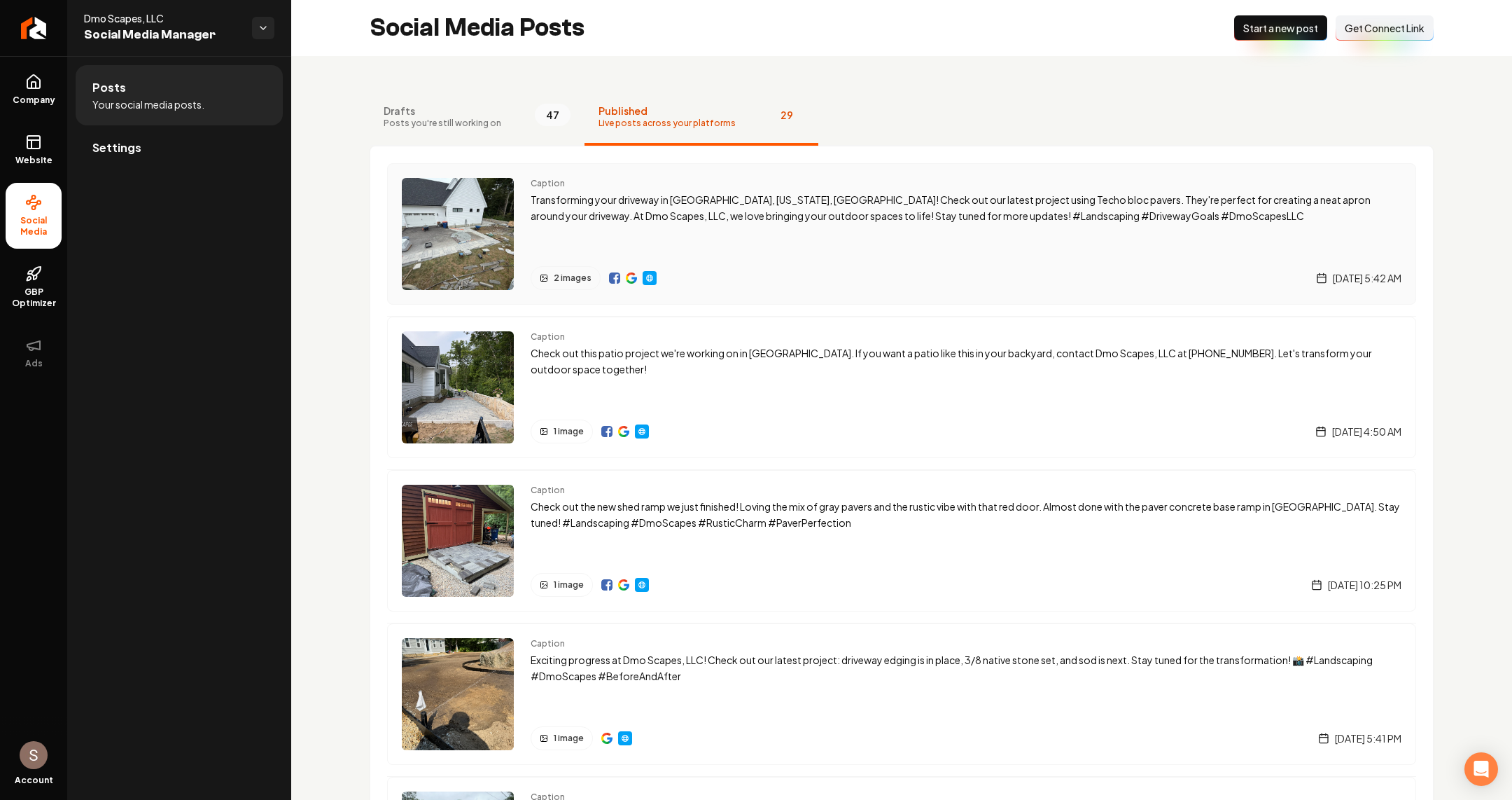
click at [626, 216] on p "Transforming your driveway in Mattapoisett, Massachusetts, Plymouth County! Che…" at bounding box center [966, 208] width 871 height 32
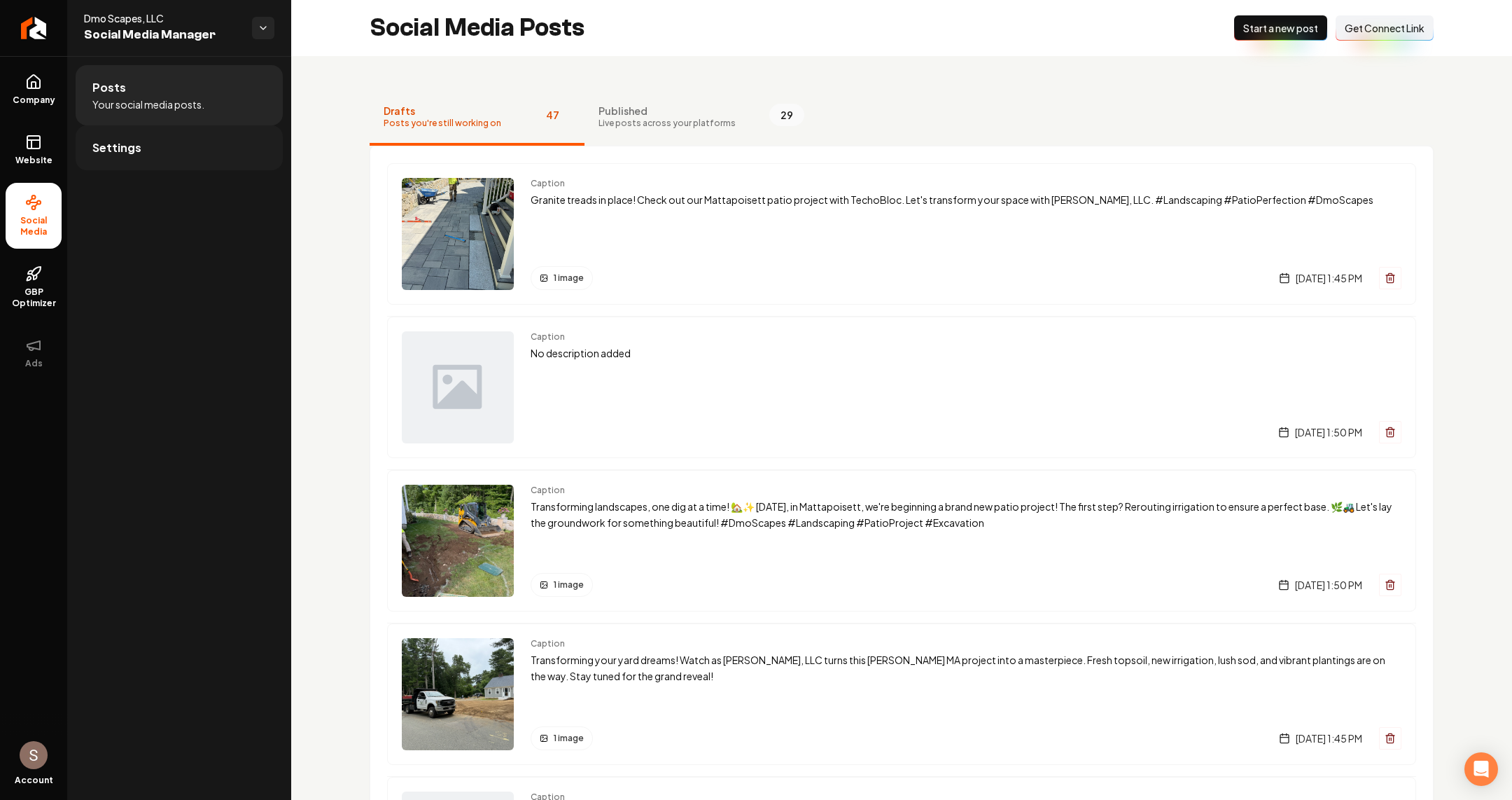
click at [195, 151] on link "Settings" at bounding box center [179, 147] width 207 height 45
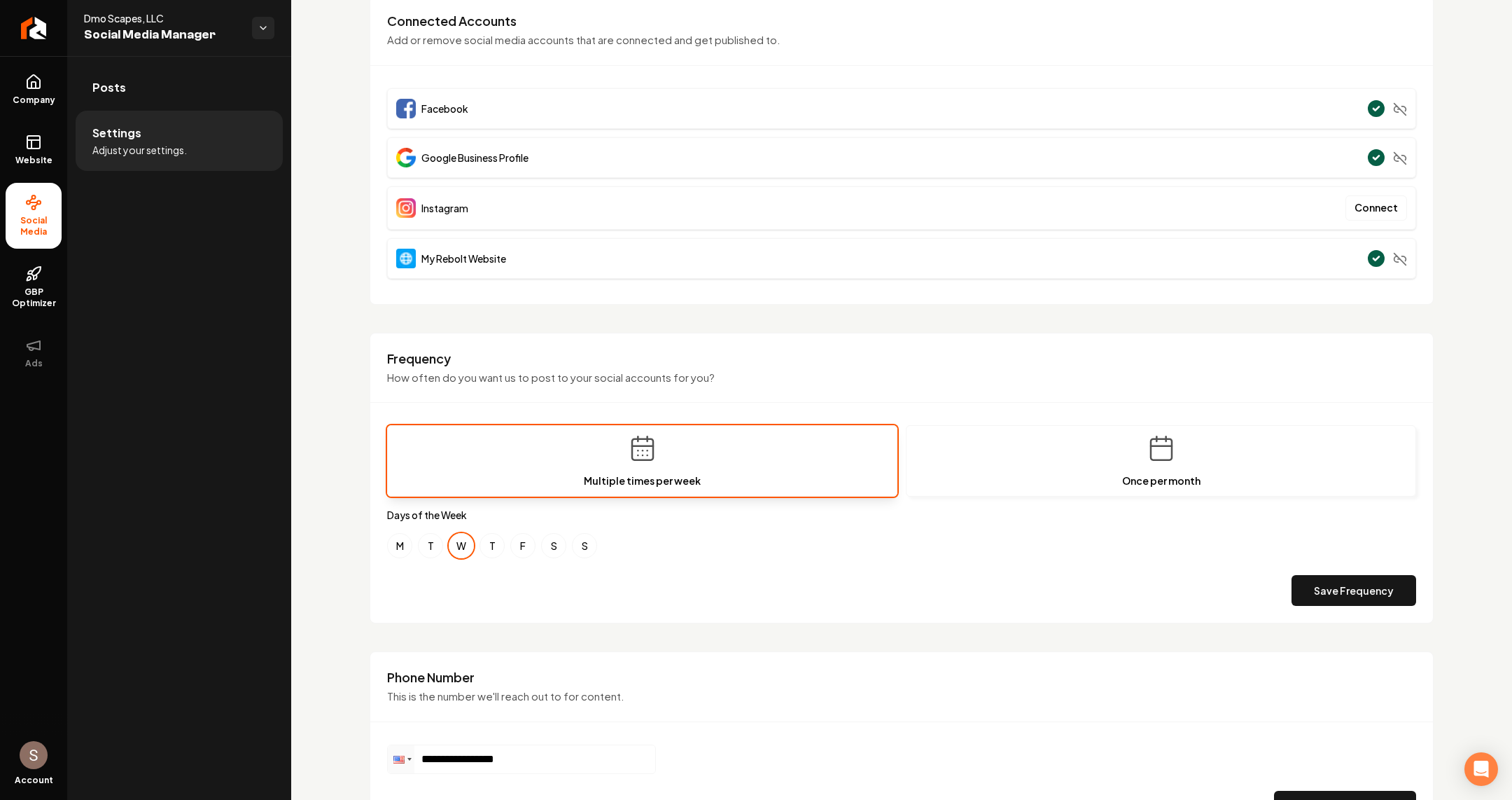
scroll to position [183, 0]
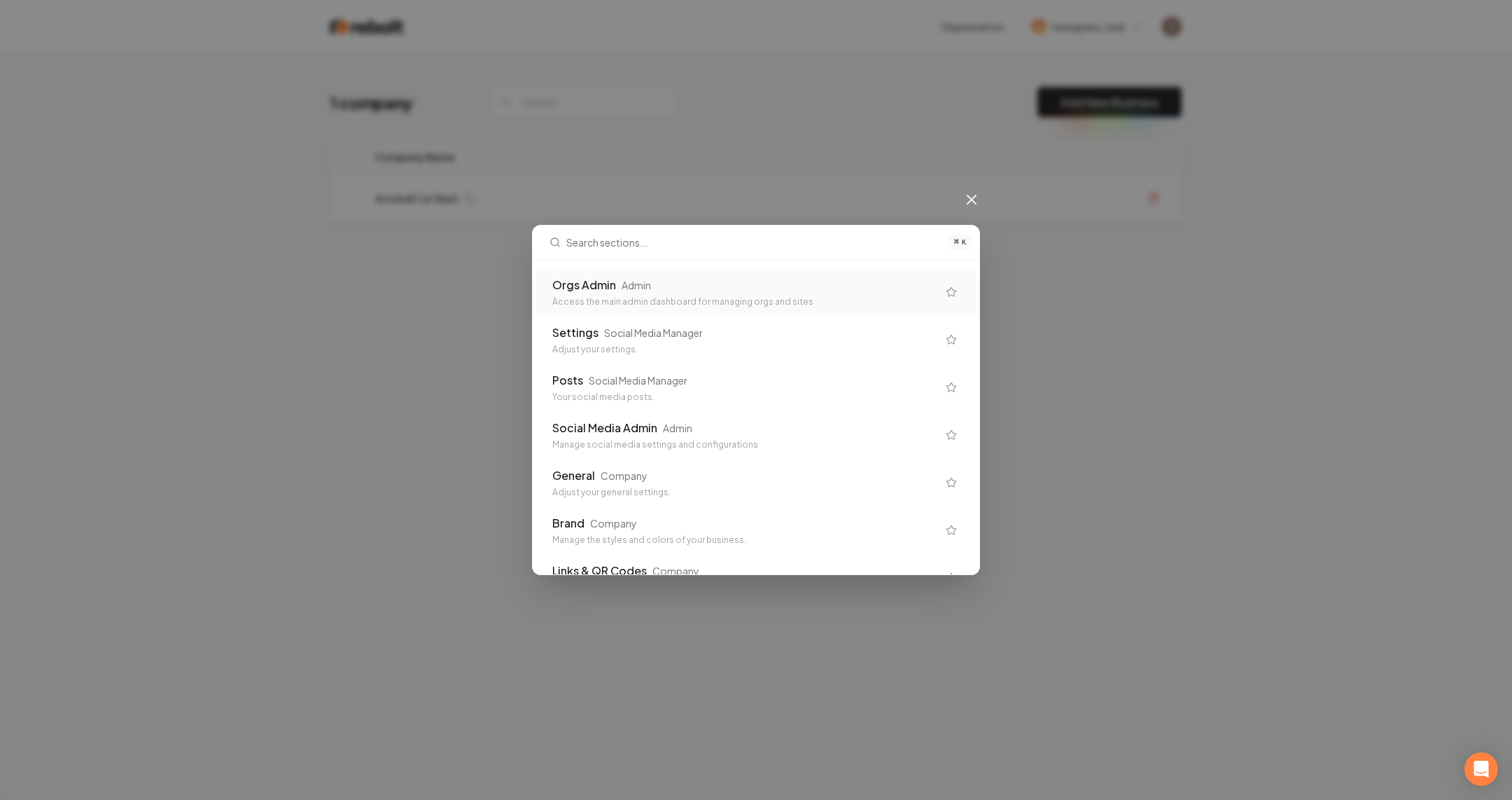
click at [678, 285] on div "Orgs Admin Admin" at bounding box center [745, 285] width 385 height 17
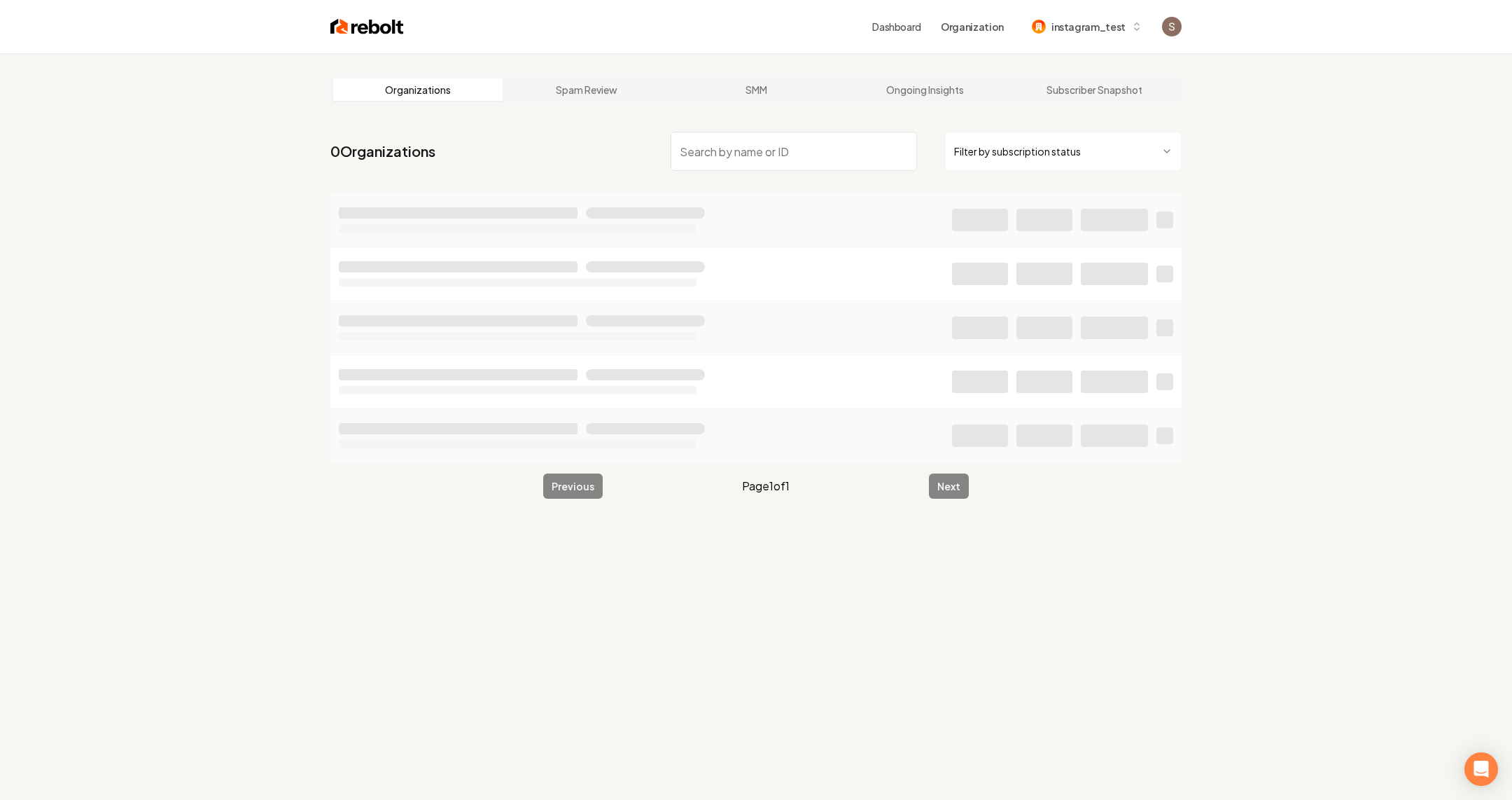
click at [718, 160] on input "search" at bounding box center [794, 150] width 246 height 39
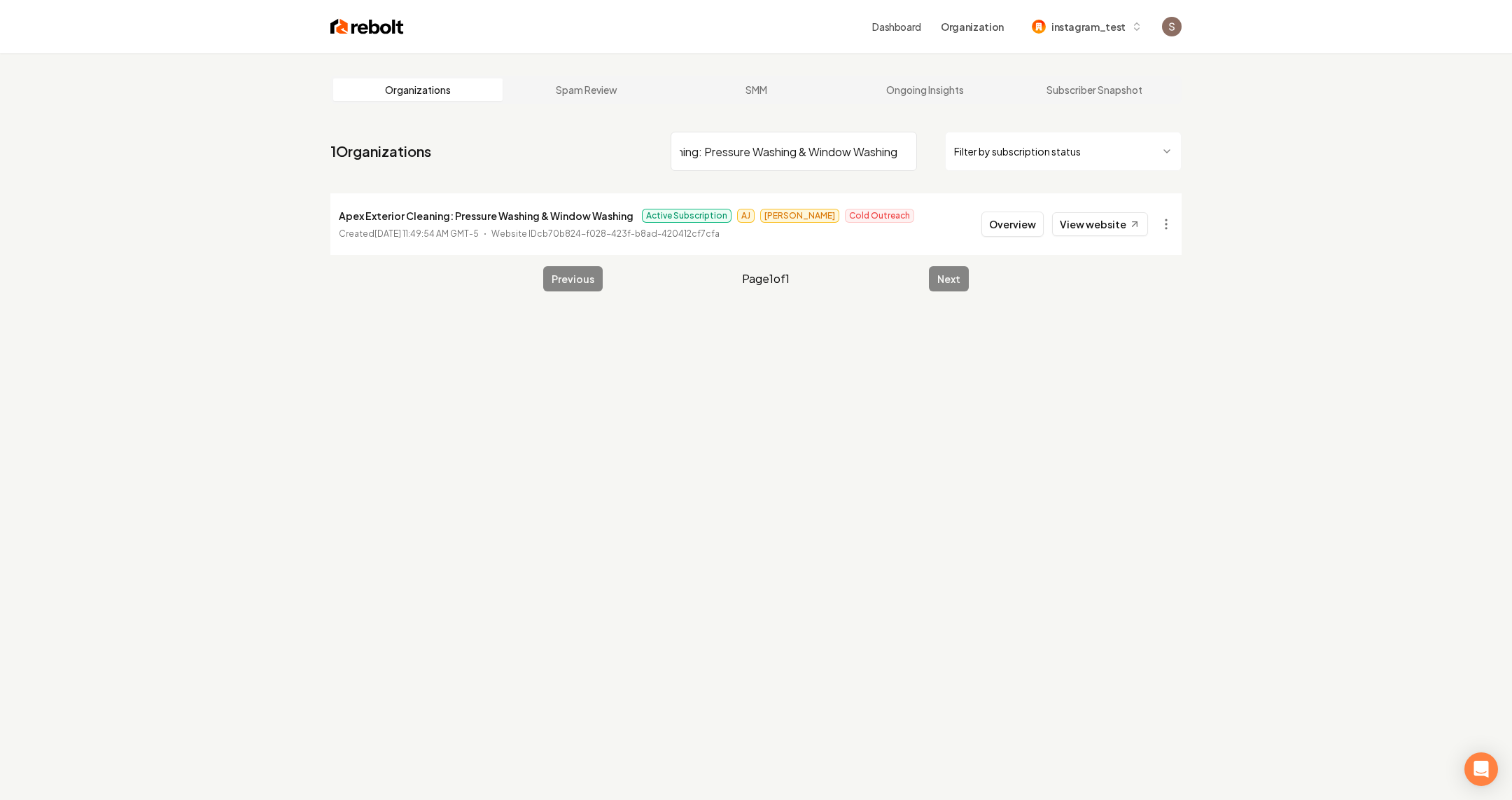
type input "APEX Exterior Cleaning: Pressure Washing & Window Washing"
click at [576, 221] on p "Apex Exterior Cleaning: Pressure Washing & Window Washing" at bounding box center [486, 216] width 295 height 17
click at [999, 226] on button "Overview" at bounding box center [1012, 223] width 62 height 25
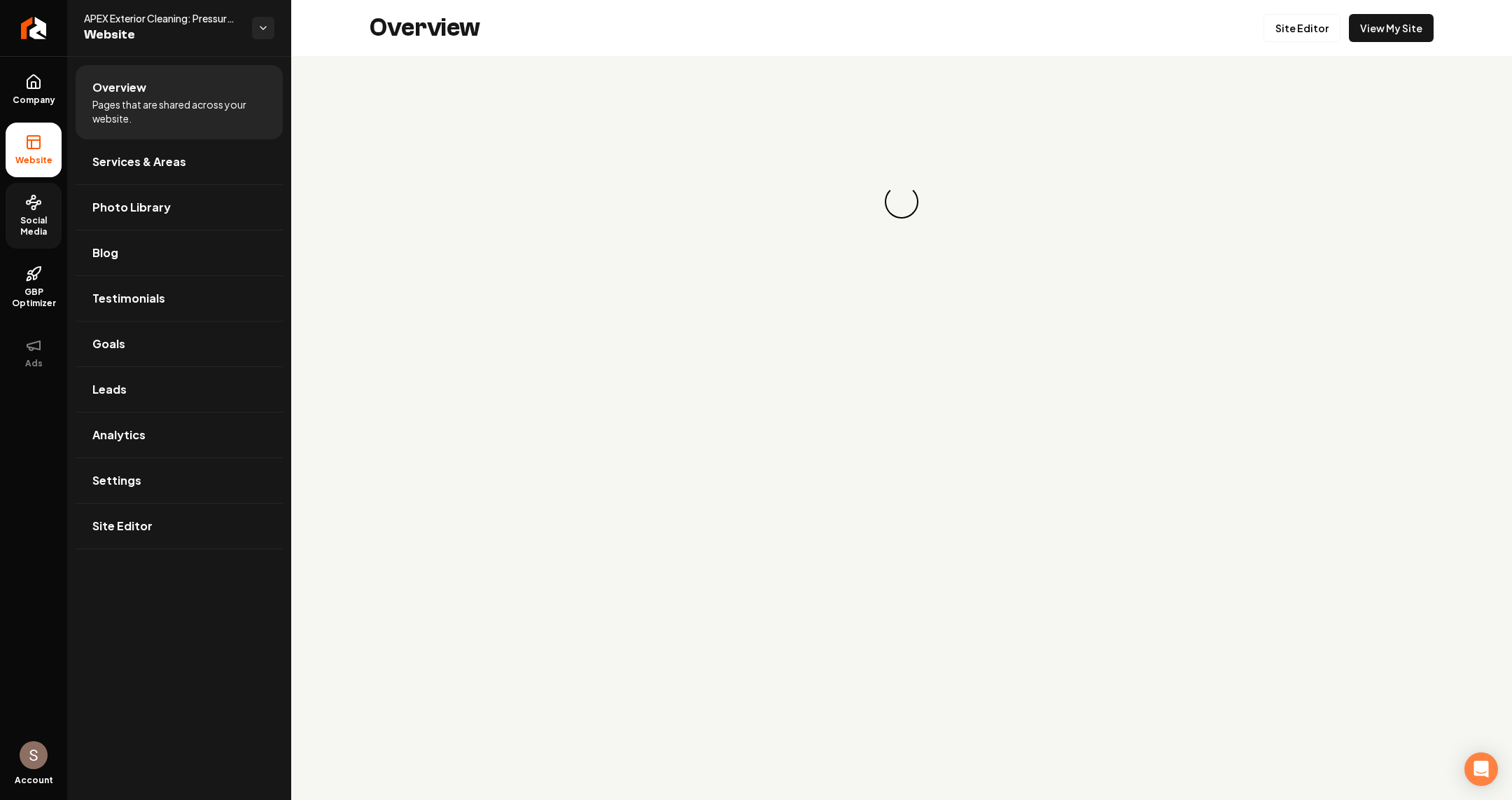
click at [37, 213] on link "Social Media" at bounding box center [33, 216] width 56 height 66
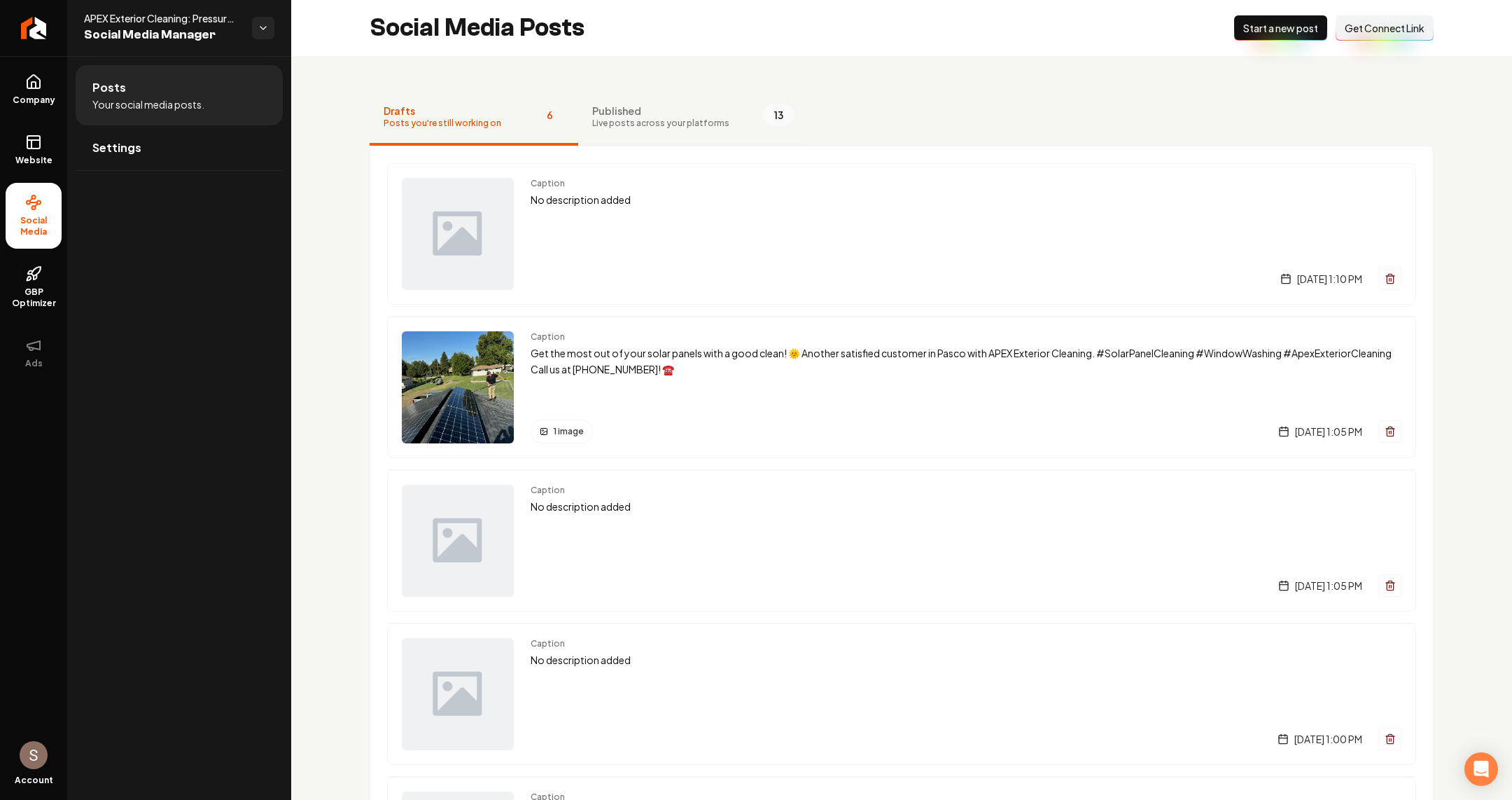
click at [625, 124] on span "Live posts across your platforms" at bounding box center [661, 123] width 137 height 12
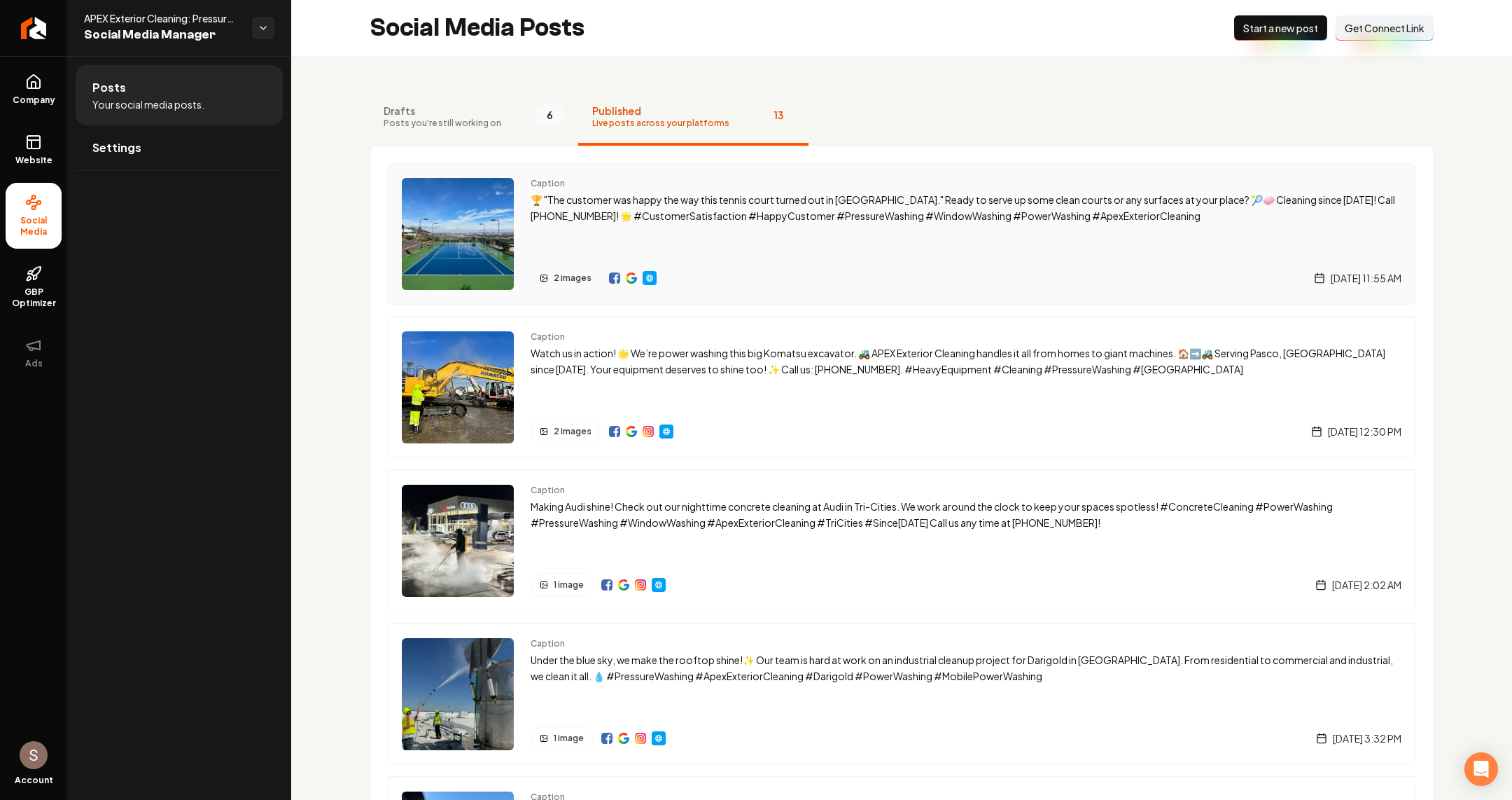
click at [599, 225] on div "Caption 🏆 "The customer was happy the way this tennis court turned out in Richl…" at bounding box center [966, 234] width 871 height 112
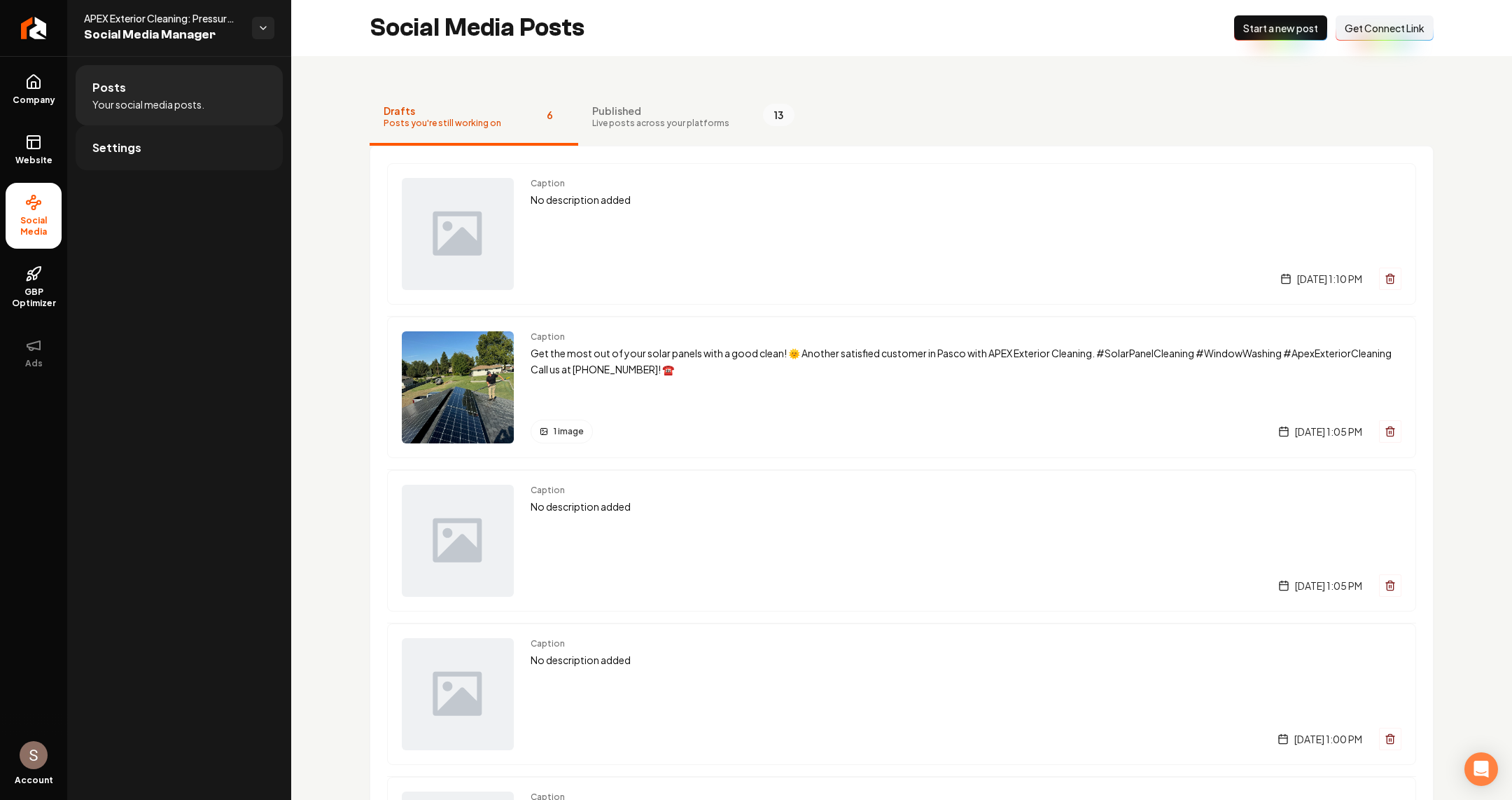
click at [212, 163] on link "Settings" at bounding box center [179, 147] width 207 height 45
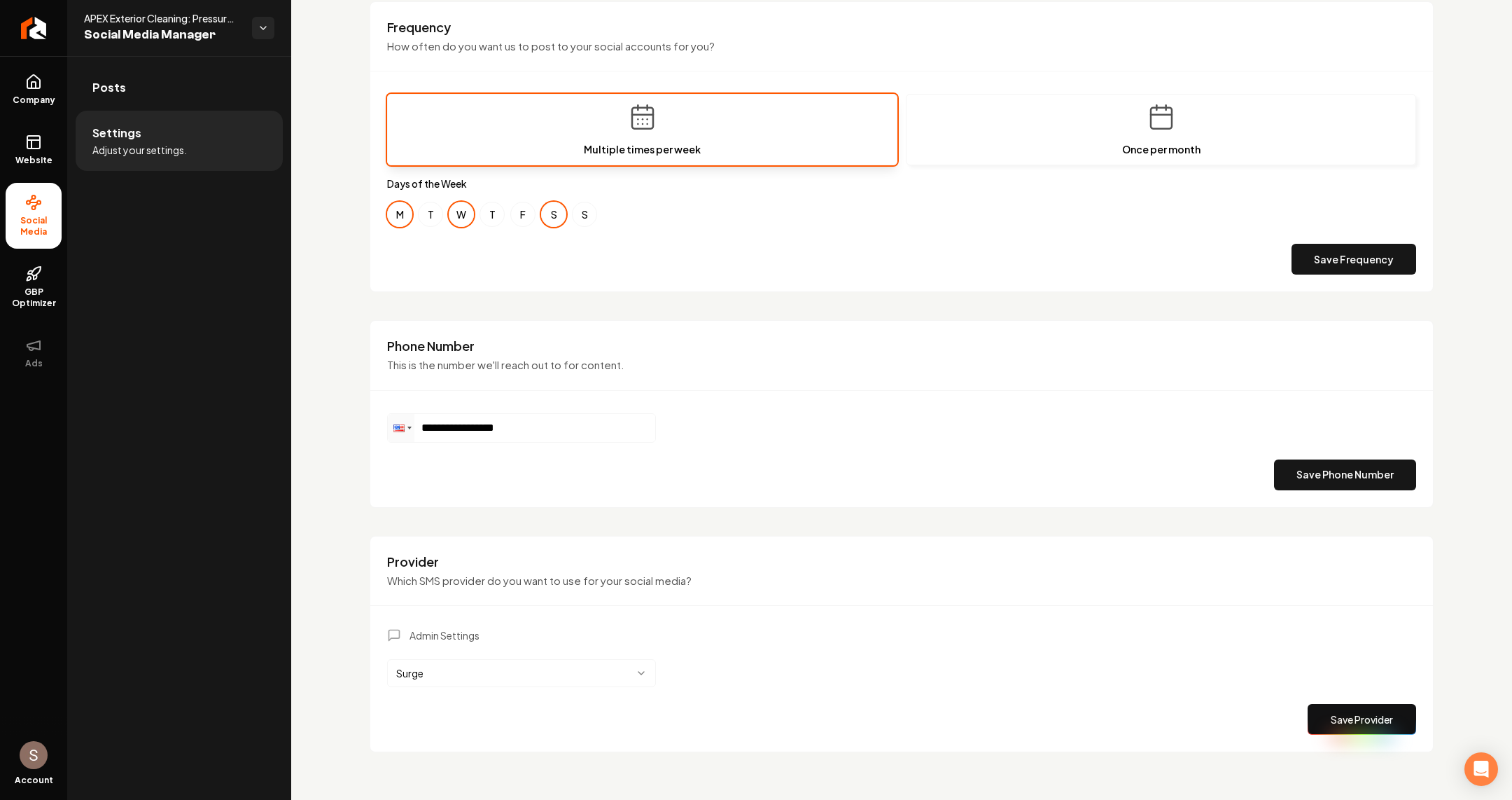
scroll to position [449, 0]
click at [214, 115] on li "Settings Adjust your settings." at bounding box center [179, 140] width 207 height 60
click at [219, 97] on link "Posts" at bounding box center [179, 88] width 207 height 45
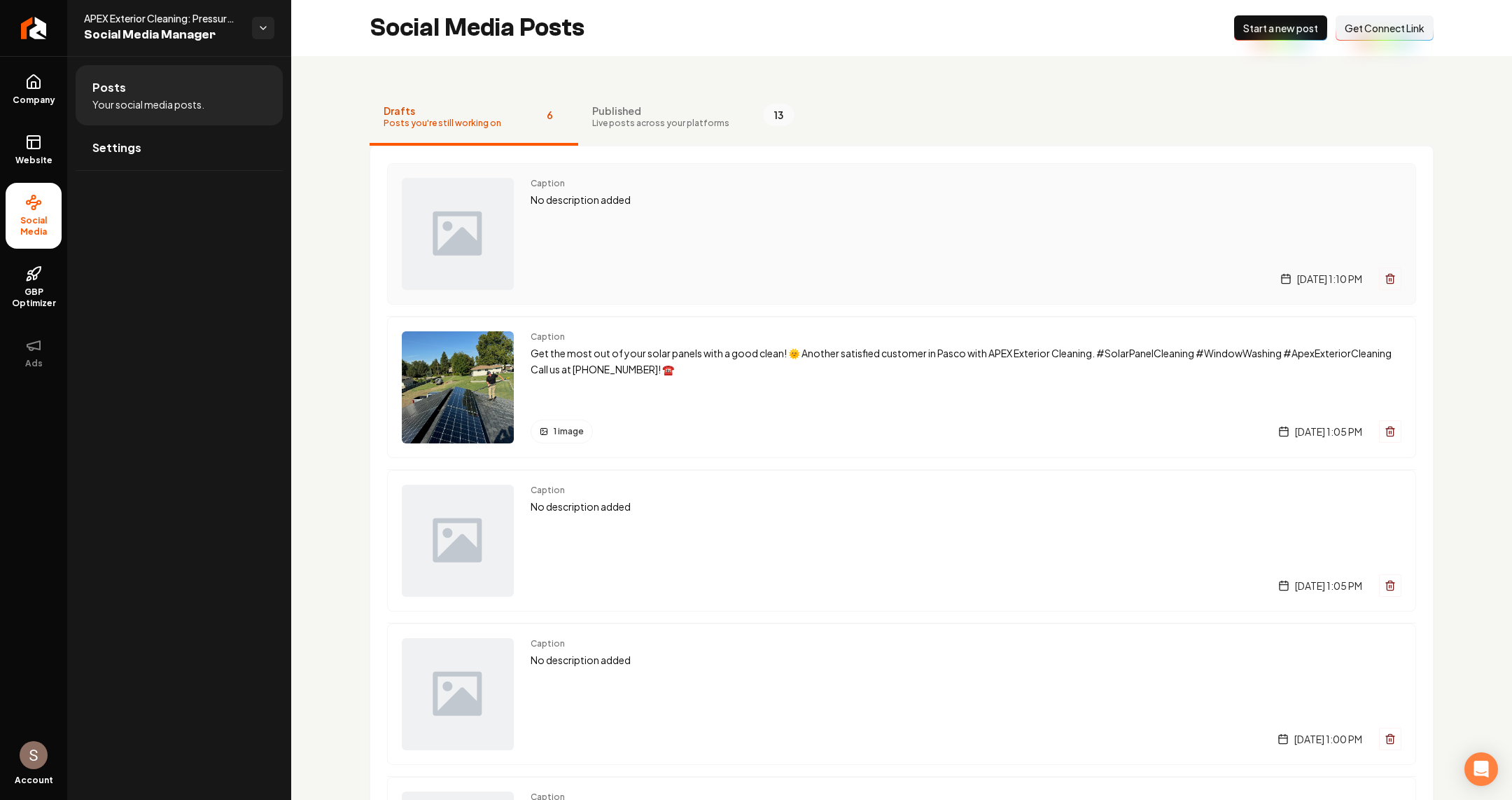
click at [688, 237] on div "Caption No description added Monday, September 1, 2025 | 1:10 PM" at bounding box center [966, 234] width 871 height 112
click at [645, 345] on p "Get the most out of your solar panels with a good clean! 🌞 Another satisfied cu…" at bounding box center [966, 362] width 871 height 32
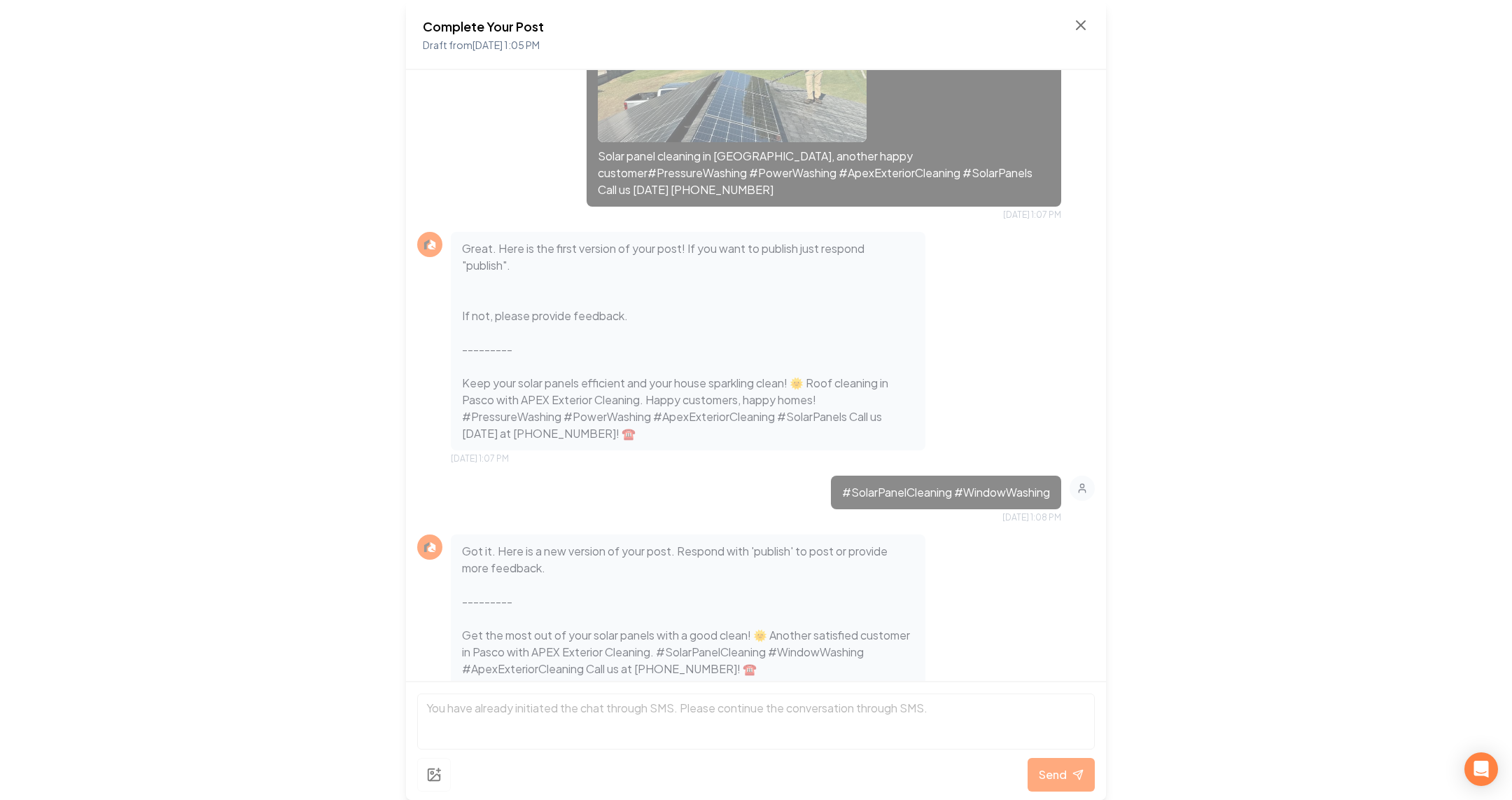
scroll to position [275, 0]
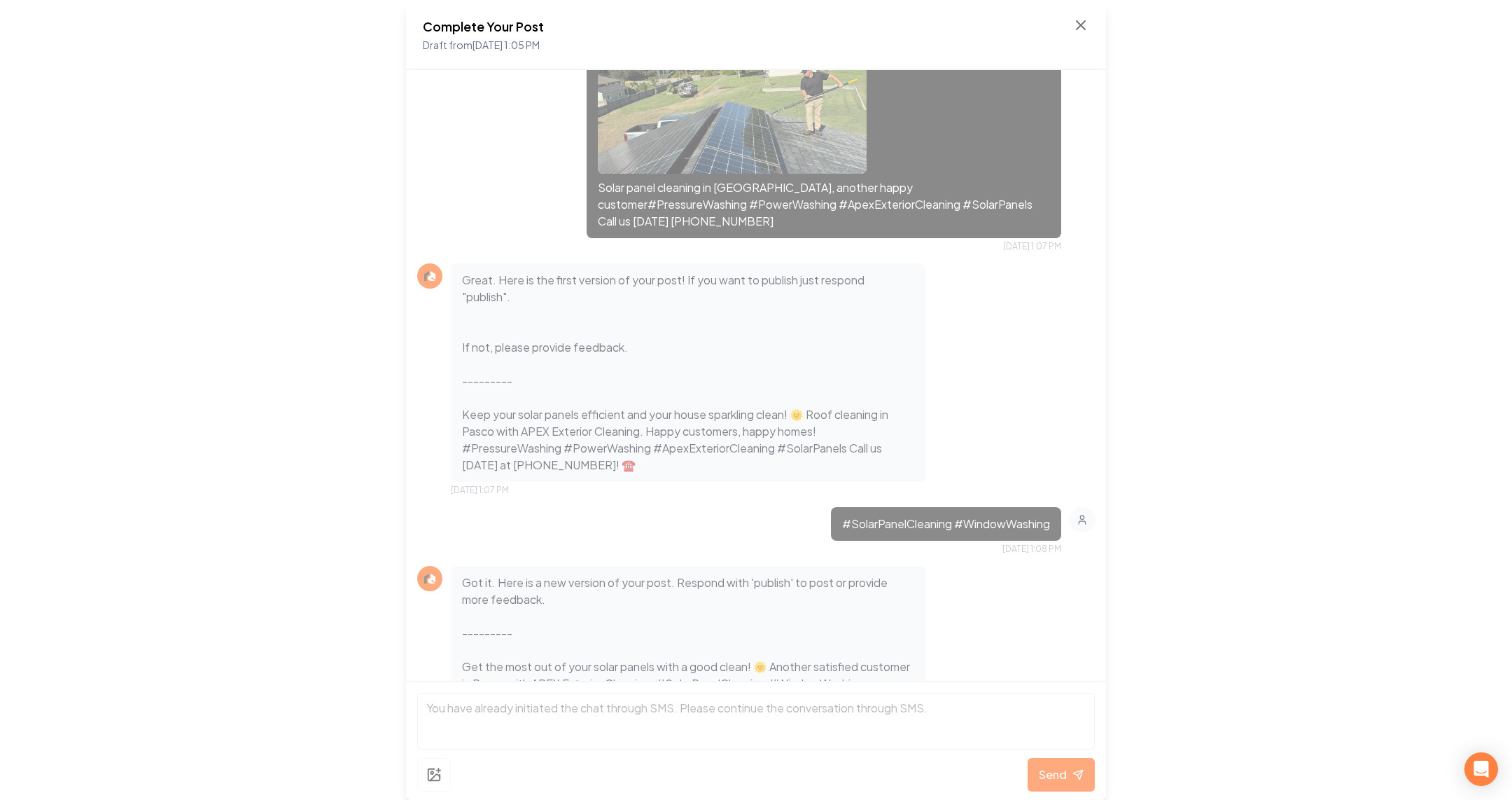
click at [743, 213] on p "Solar panel cleaning in Pasco, another happy customer#PressureWashing #PowerWas…" at bounding box center [824, 204] width 452 height 51
click at [753, 186] on p "Solar panel cleaning in Pasco, another happy customer#PressureWashing #PowerWas…" at bounding box center [824, 204] width 452 height 51
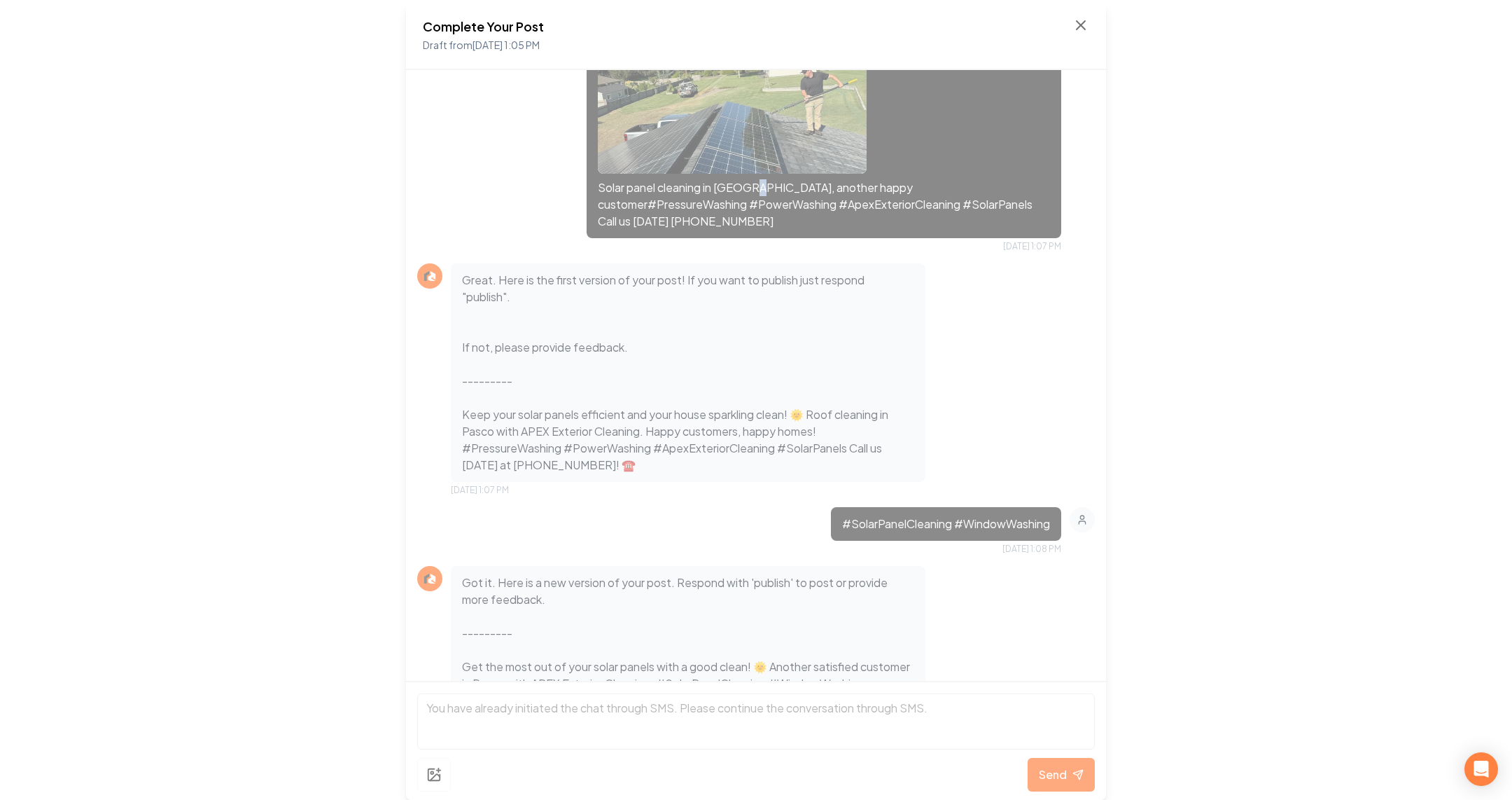
click at [753, 186] on p "Solar panel cleaning in Pasco, another happy customer#PressureWashing #PowerWas…" at bounding box center [824, 204] width 452 height 51
click at [741, 192] on p "Solar panel cleaning in Pasco, another happy customer#PressureWashing #PowerWas…" at bounding box center [824, 204] width 452 height 51
